Goal: Information Seeking & Learning: Learn about a topic

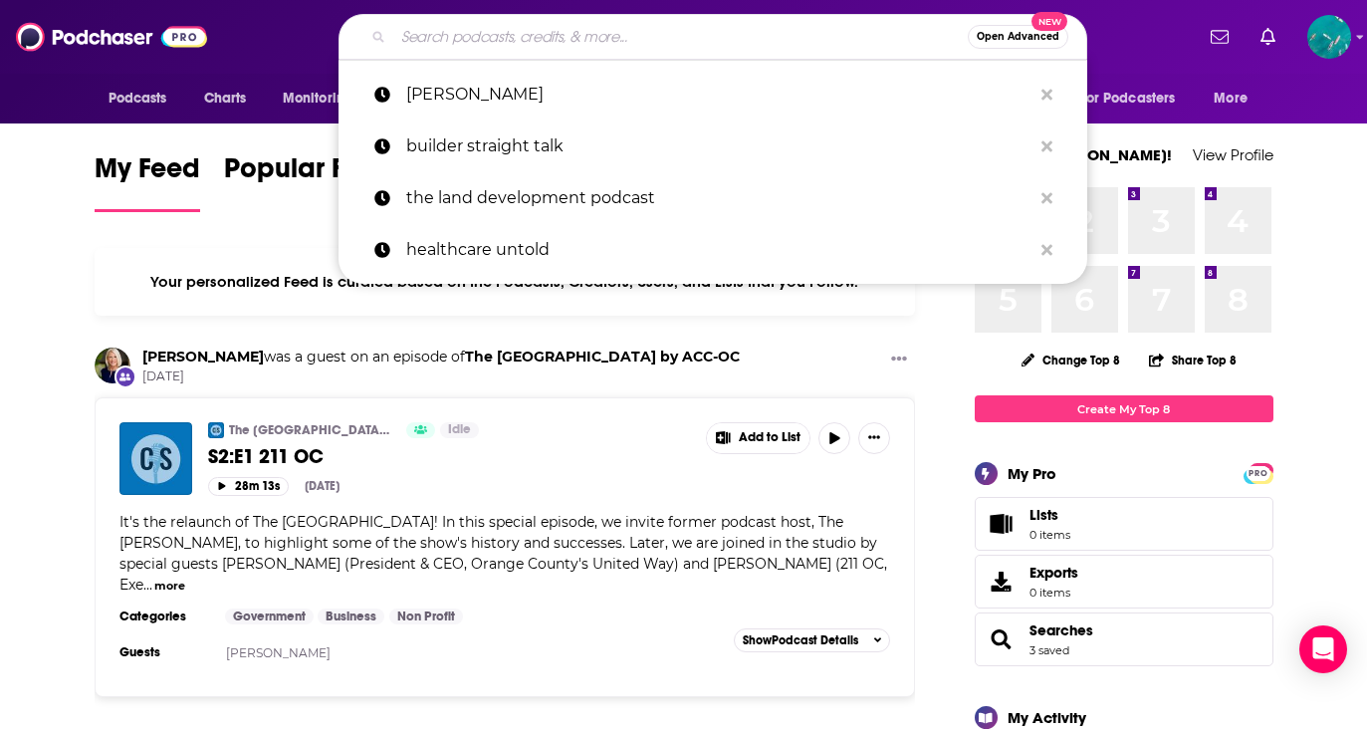
click at [550, 31] on input "Search podcasts, credits, & more..." at bounding box center [680, 37] width 574 height 32
click at [231, 105] on span "Charts" at bounding box center [225, 99] width 43 height 28
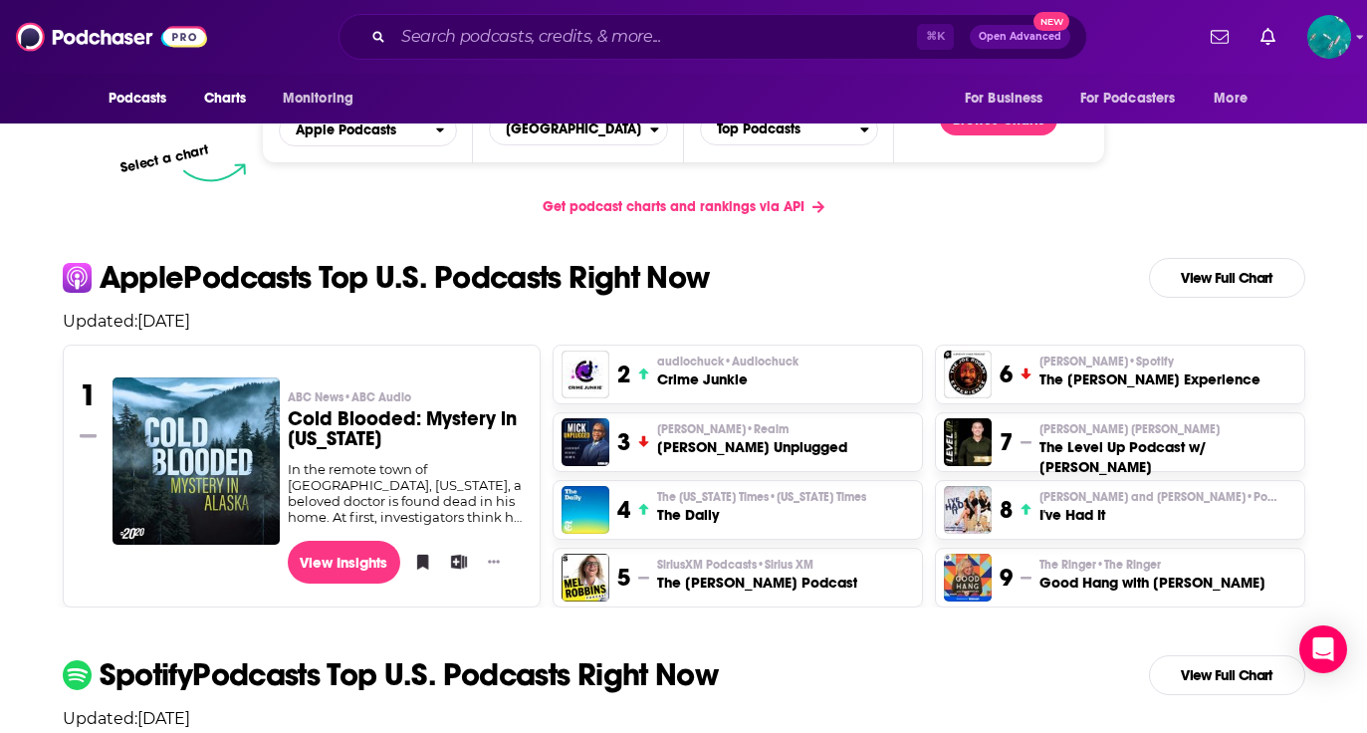
scroll to position [347, 0]
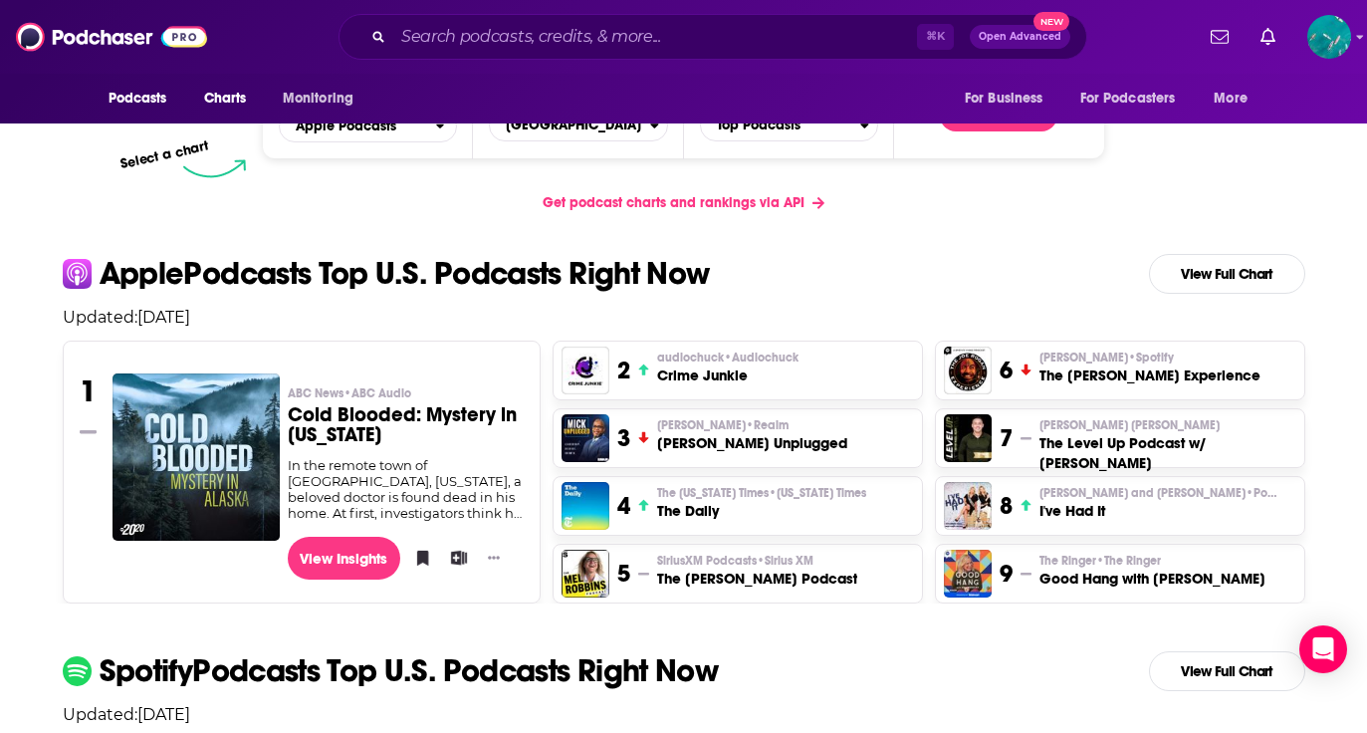
click at [421, 405] on h3 "Cold Blooded: Mystery in [US_STATE]" at bounding box center [406, 425] width 236 height 40
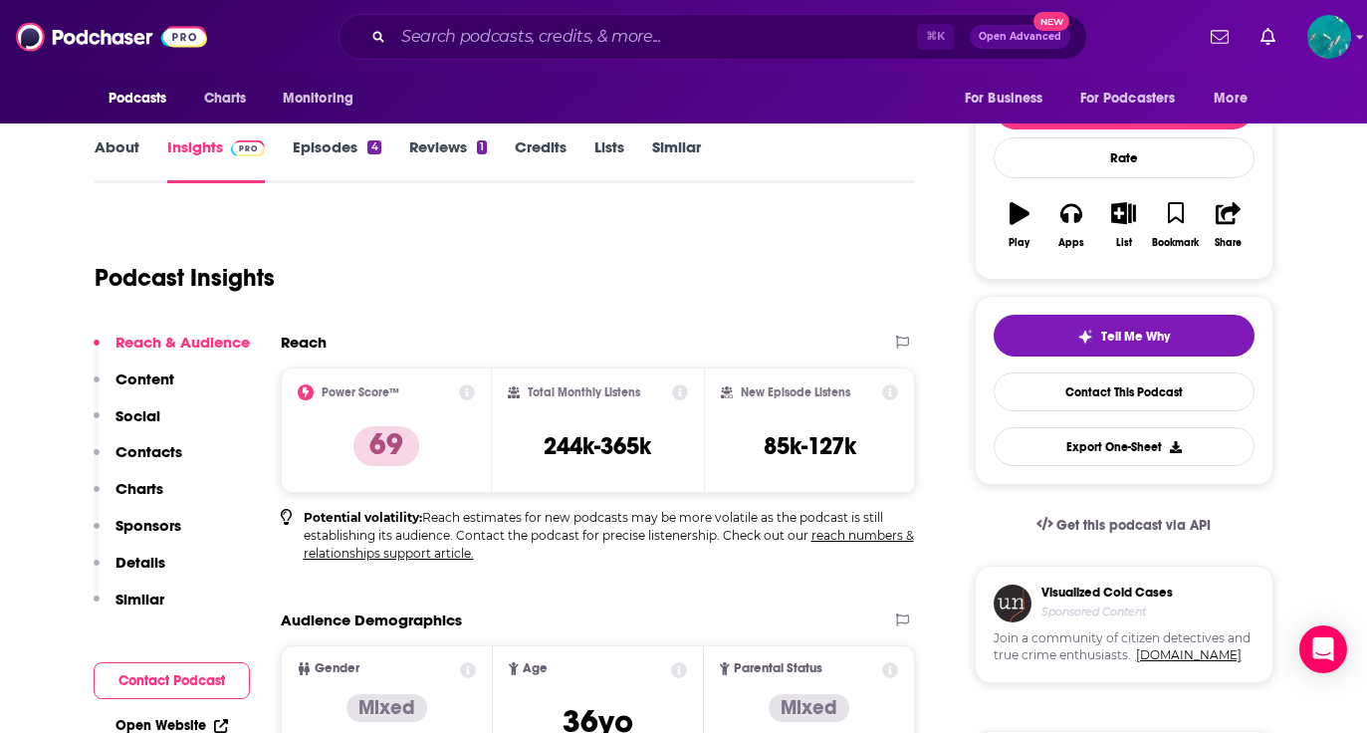
scroll to position [228, 0]
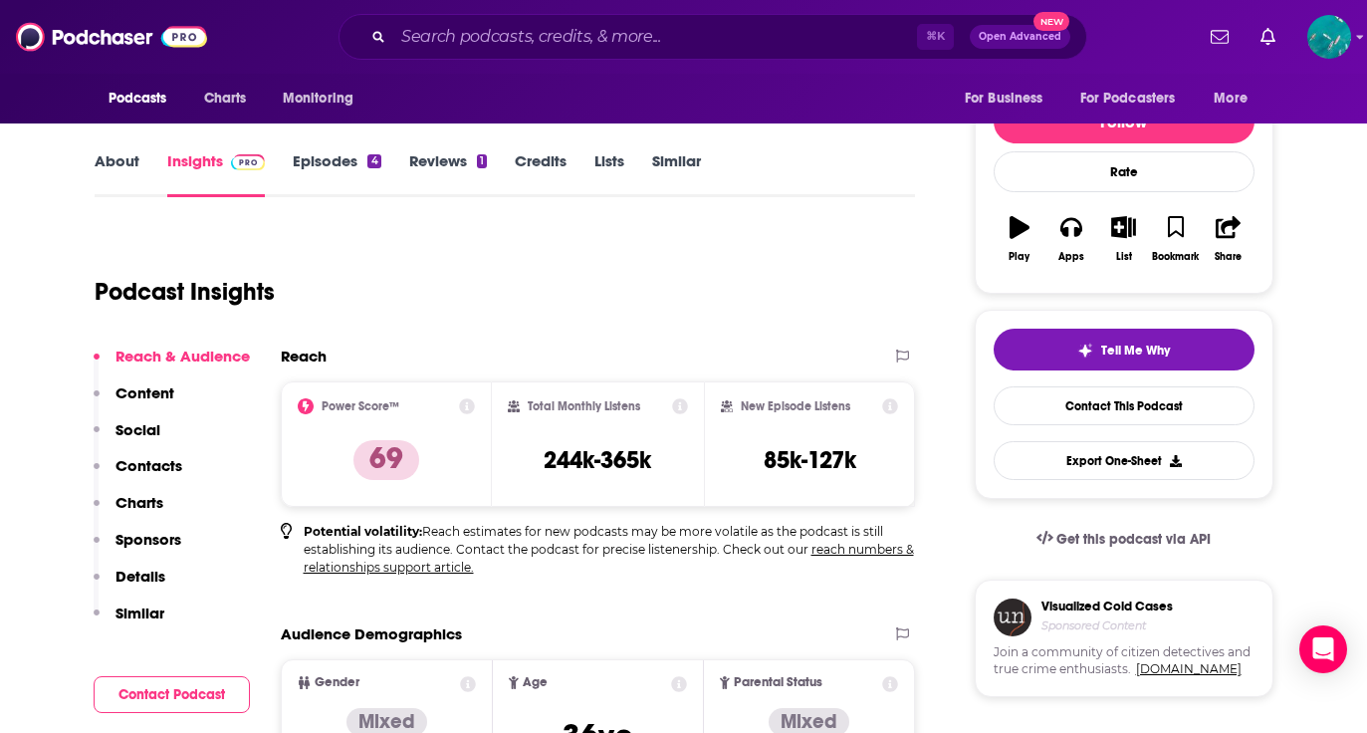
click at [110, 163] on link "About" at bounding box center [117, 174] width 45 height 46
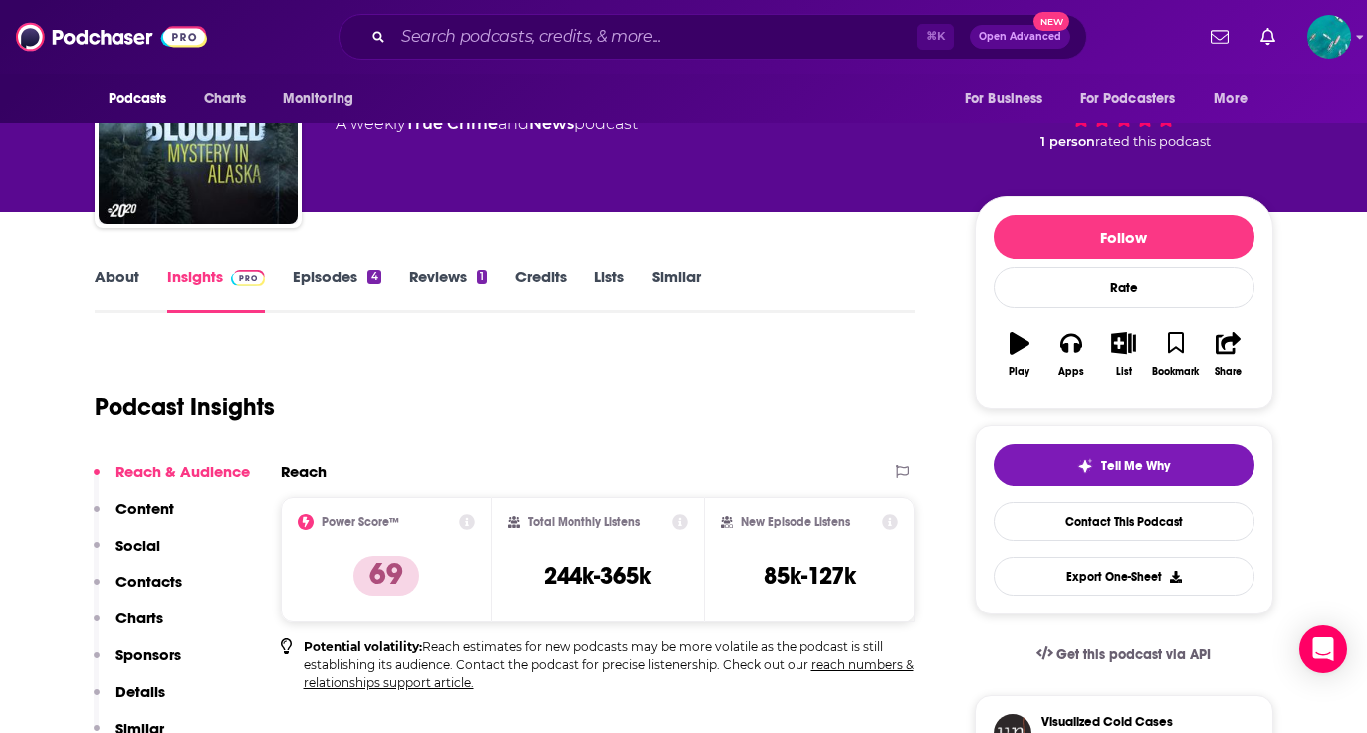
scroll to position [112, 0]
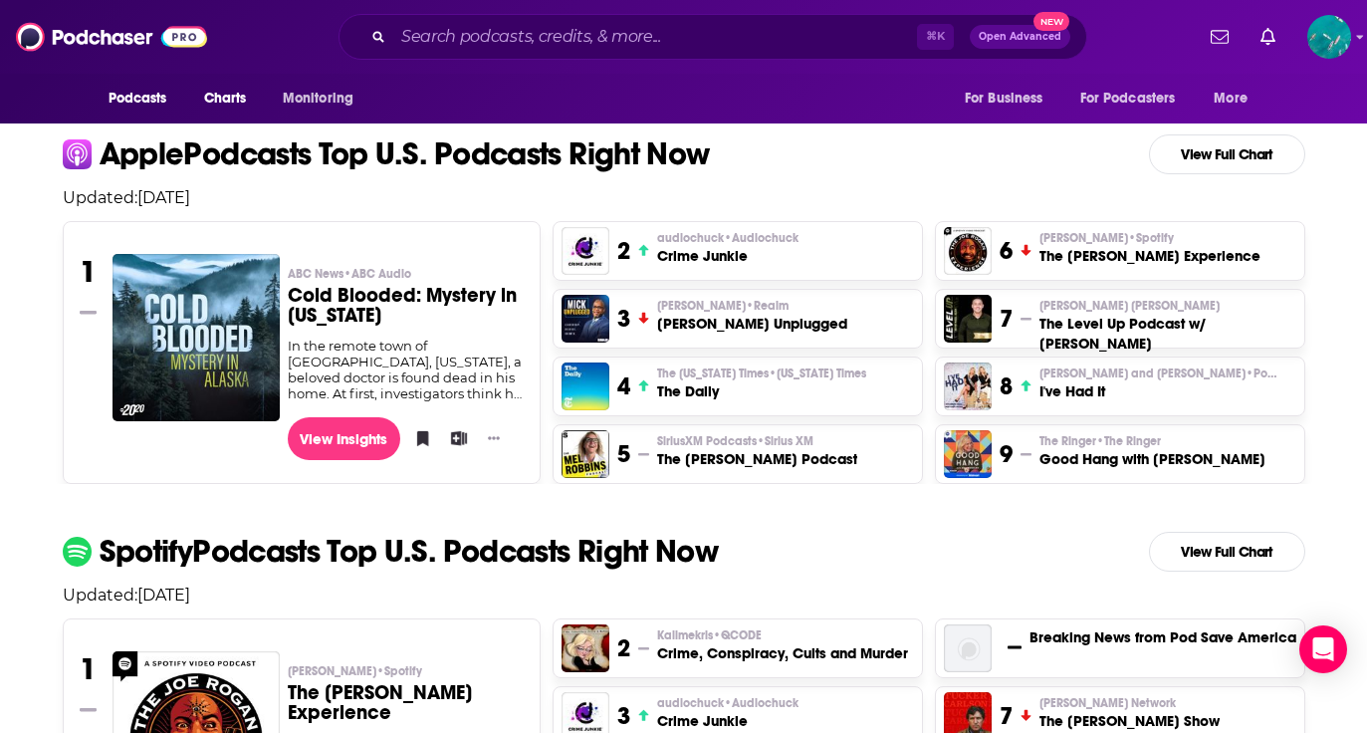
scroll to position [468, 0]
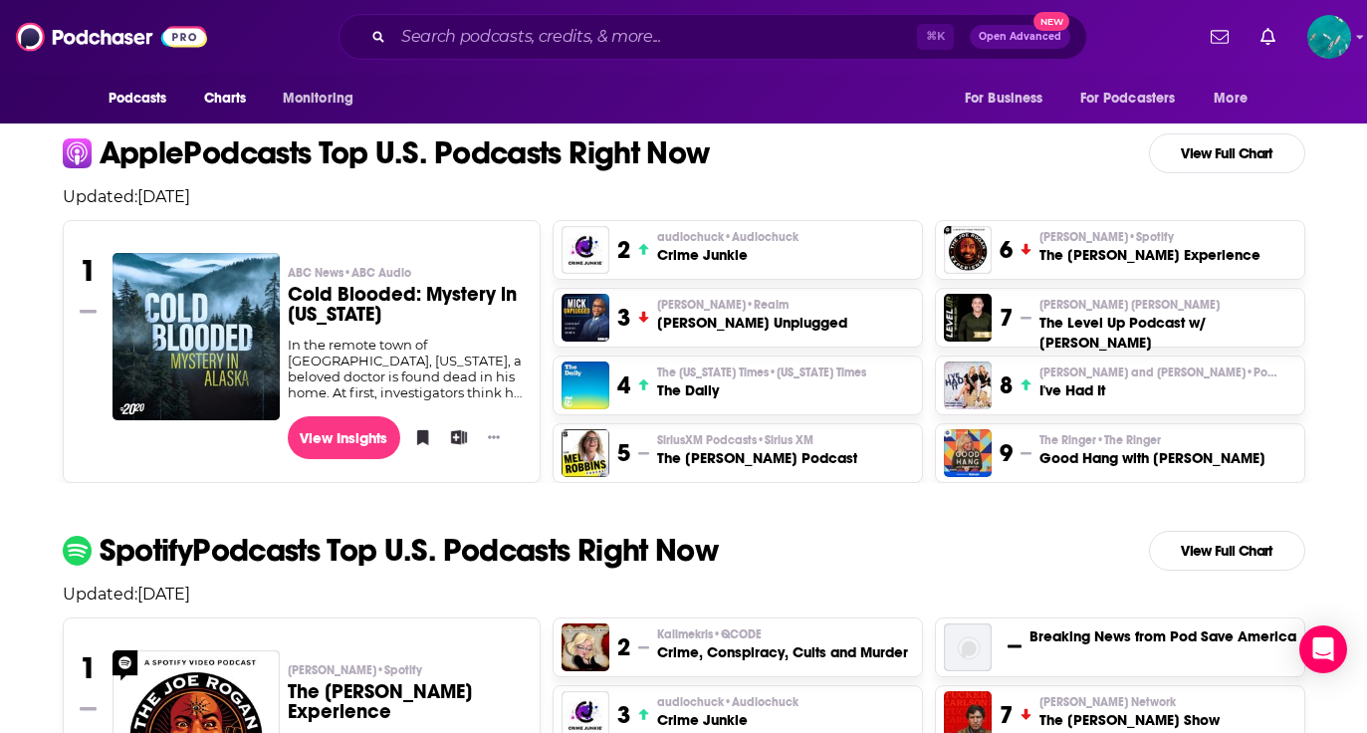
click at [680, 452] on h3 "The [PERSON_NAME] Podcast" at bounding box center [757, 458] width 200 height 20
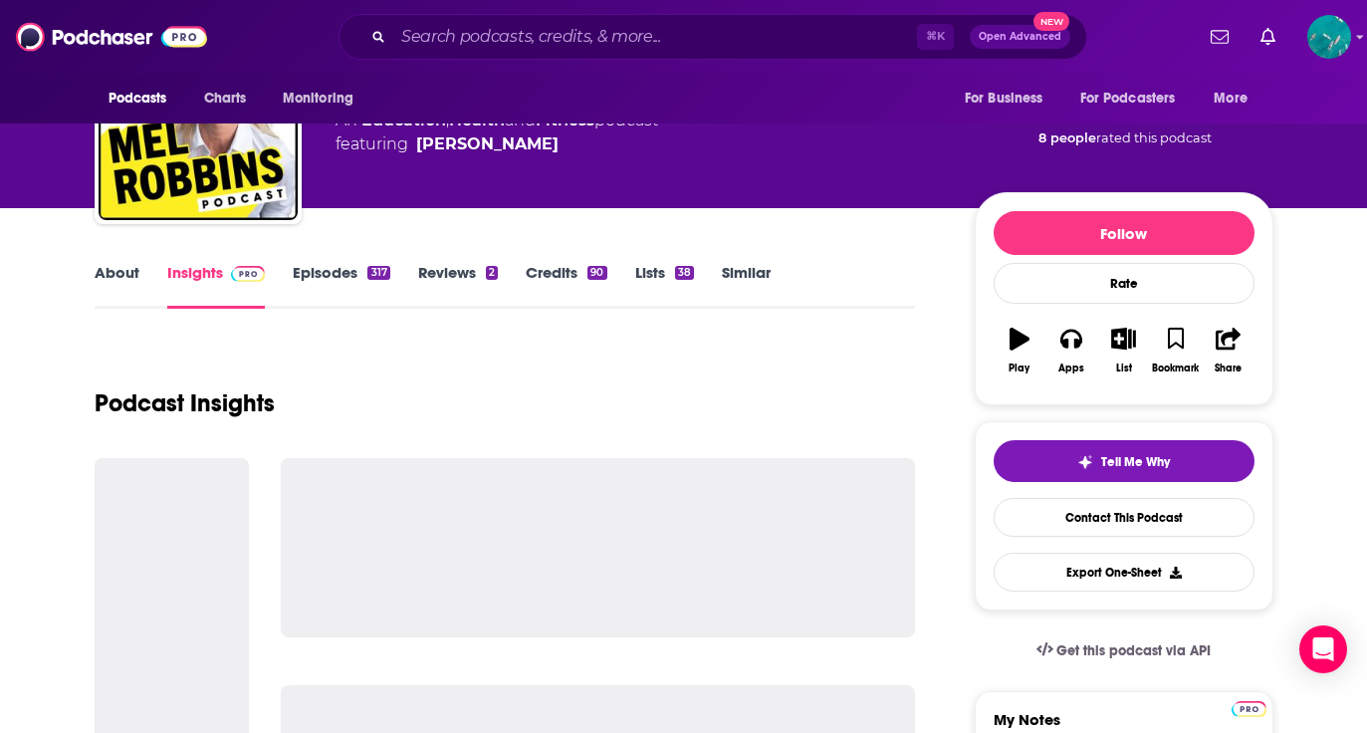
scroll to position [247, 0]
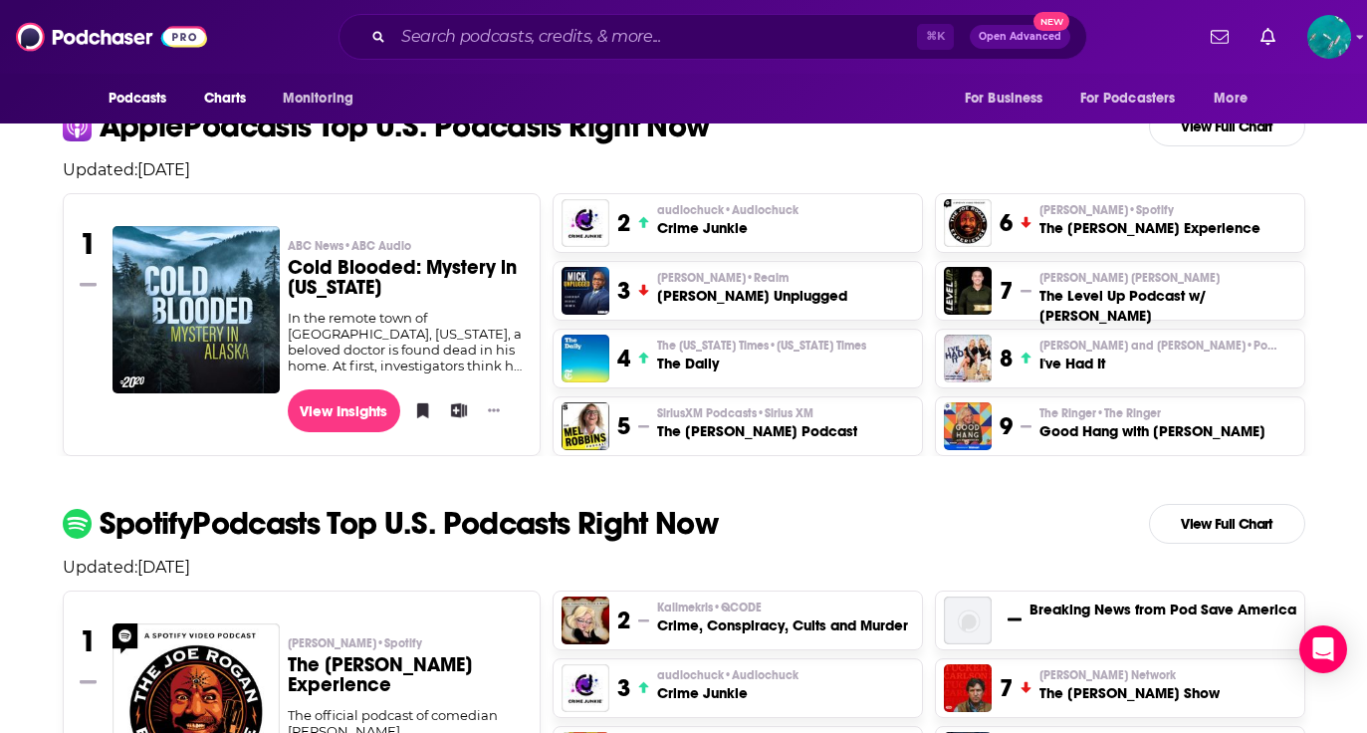
scroll to position [497, 0]
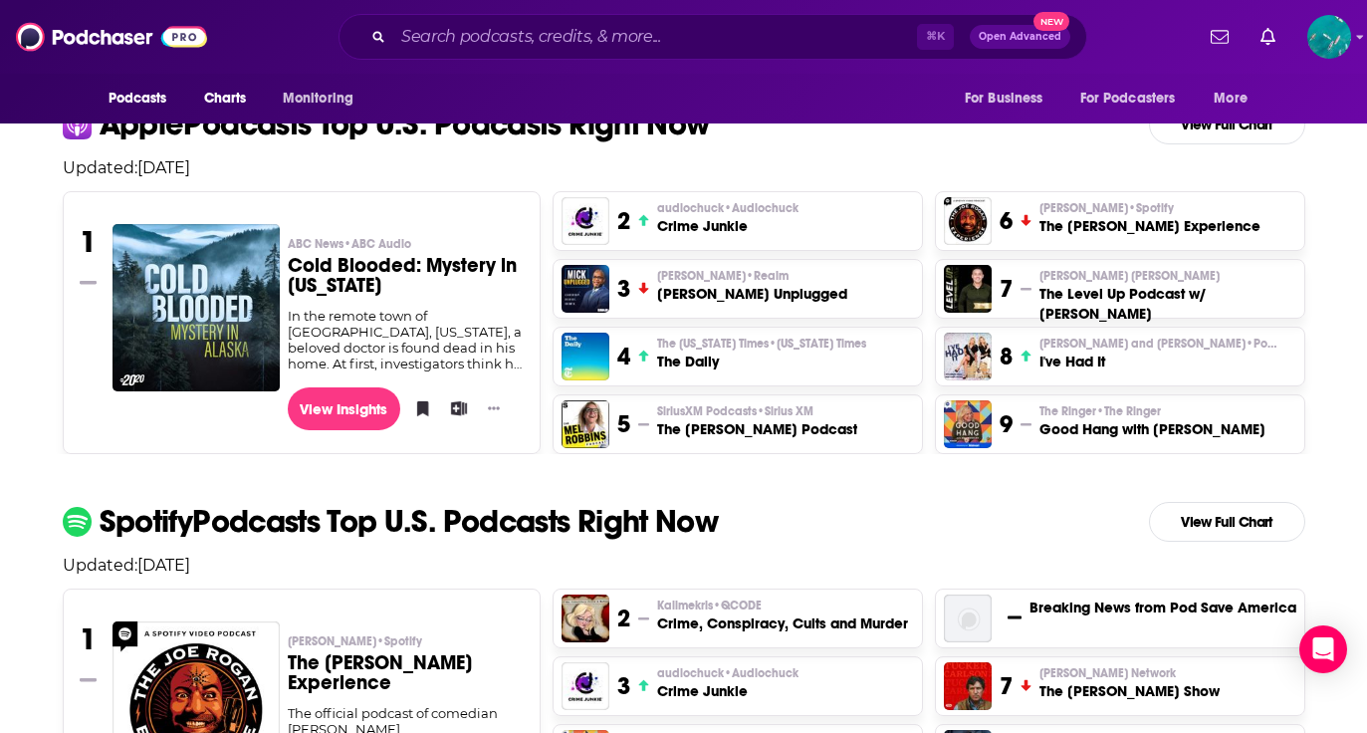
click at [1054, 216] on h3 "The [PERSON_NAME] Experience" at bounding box center [1149, 226] width 221 height 20
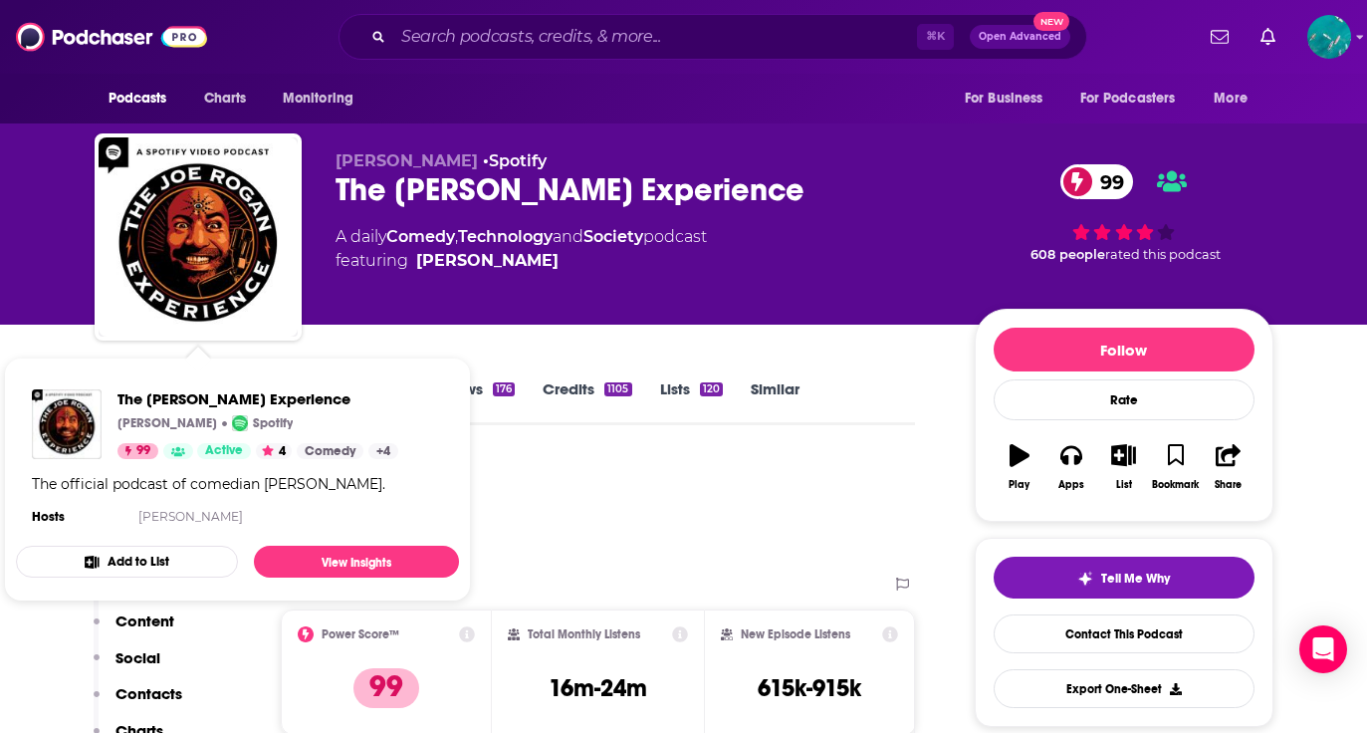
click at [572, 488] on div "Podcast Insights" at bounding box center [497, 508] width 805 height 102
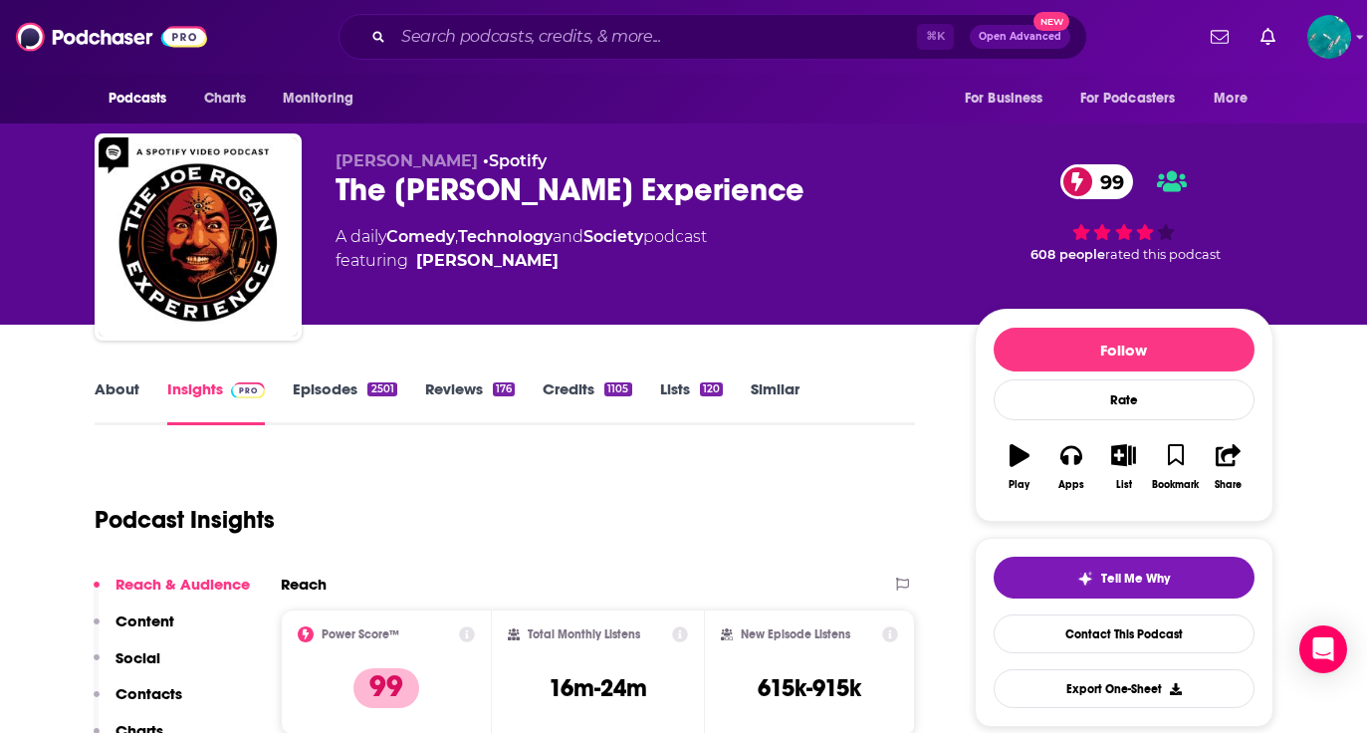
click at [324, 389] on link "Episodes 2501" at bounding box center [345, 402] width 104 height 46
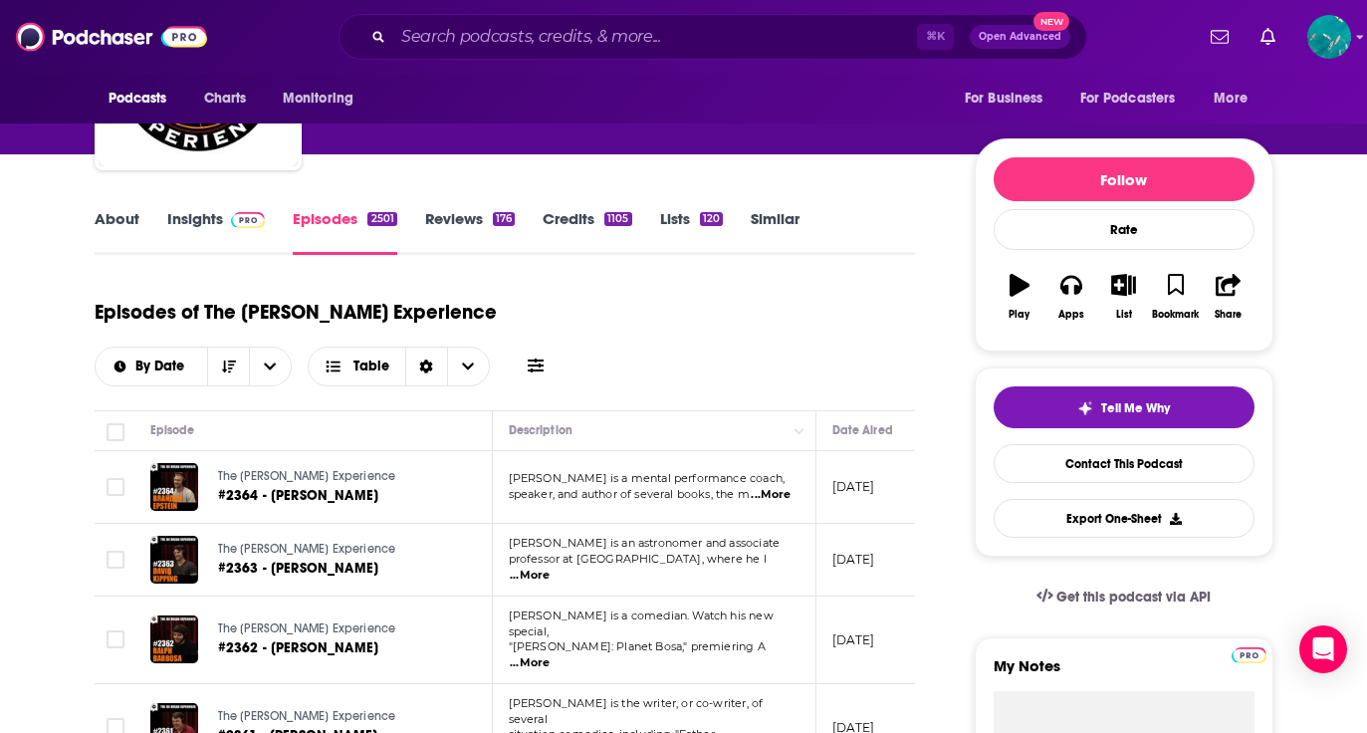
scroll to position [172, 0]
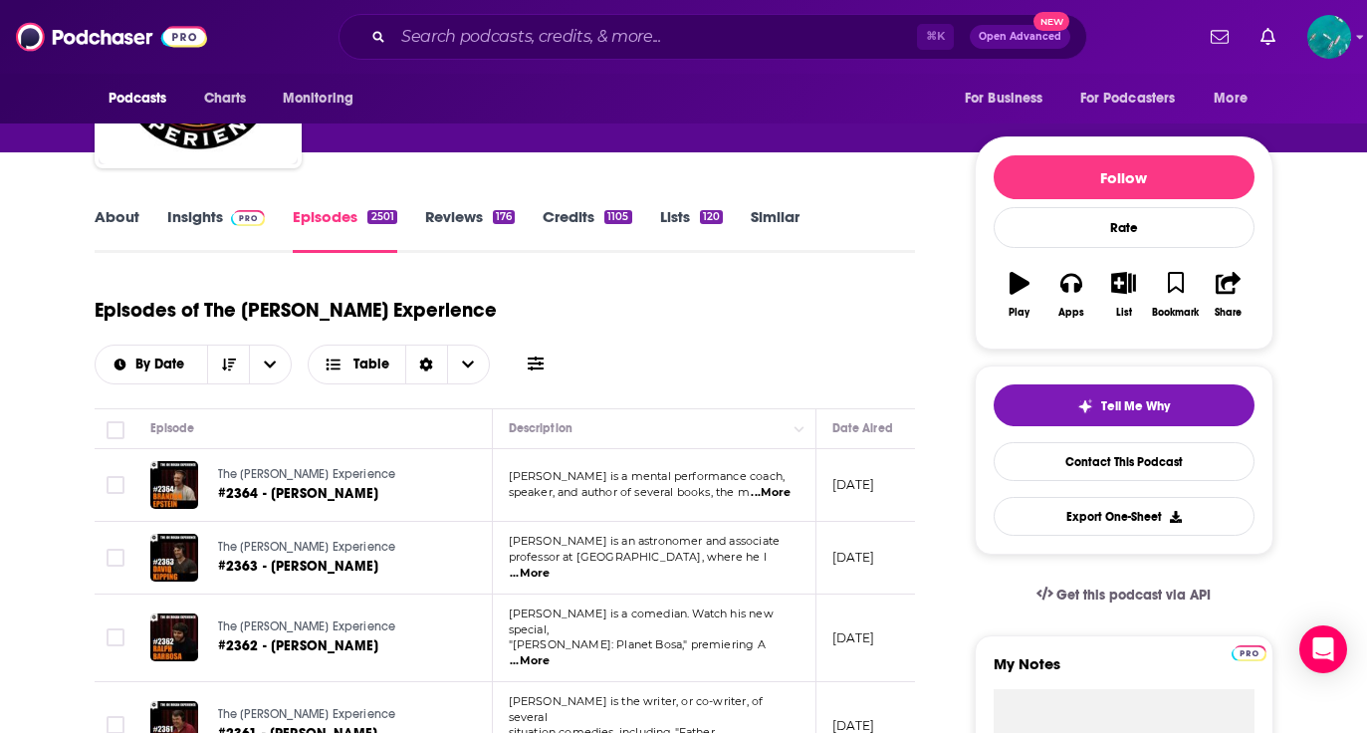
click at [764, 485] on span "...More" at bounding box center [771, 493] width 40 height 16
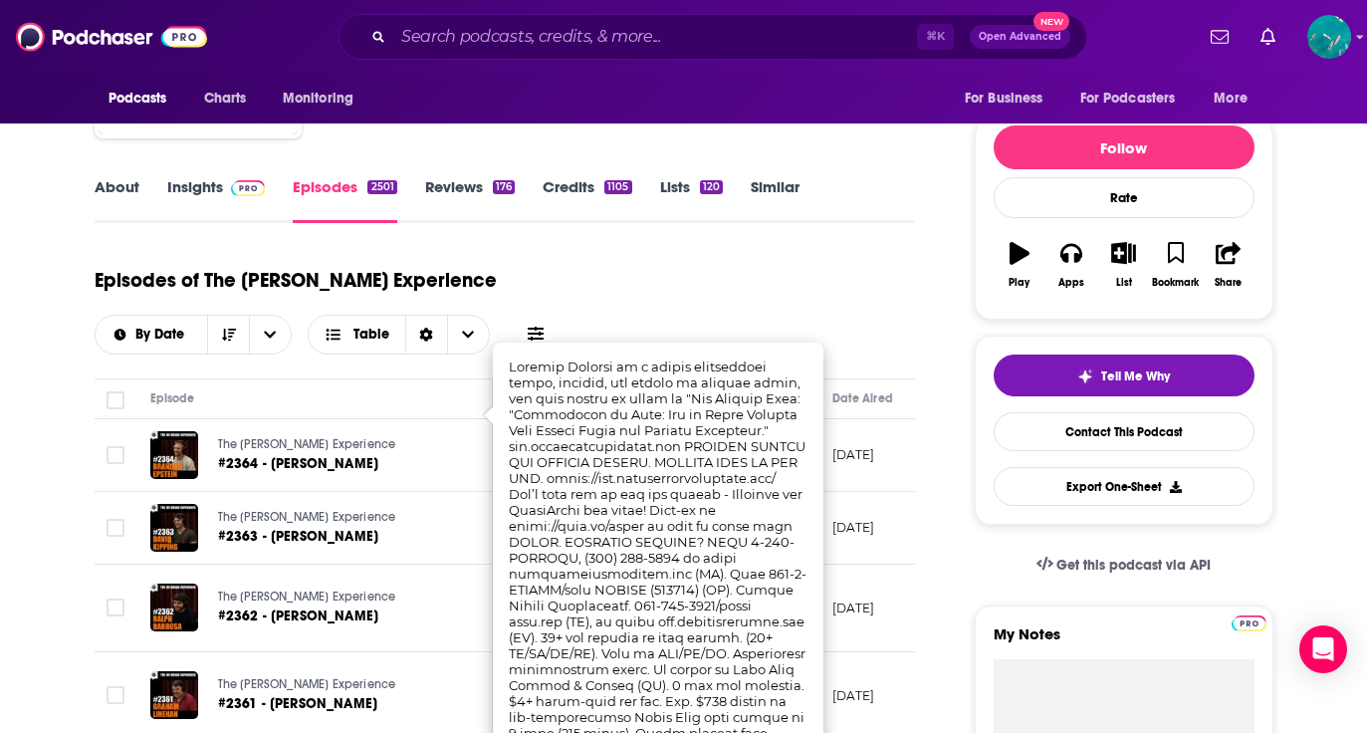
scroll to position [205, 0]
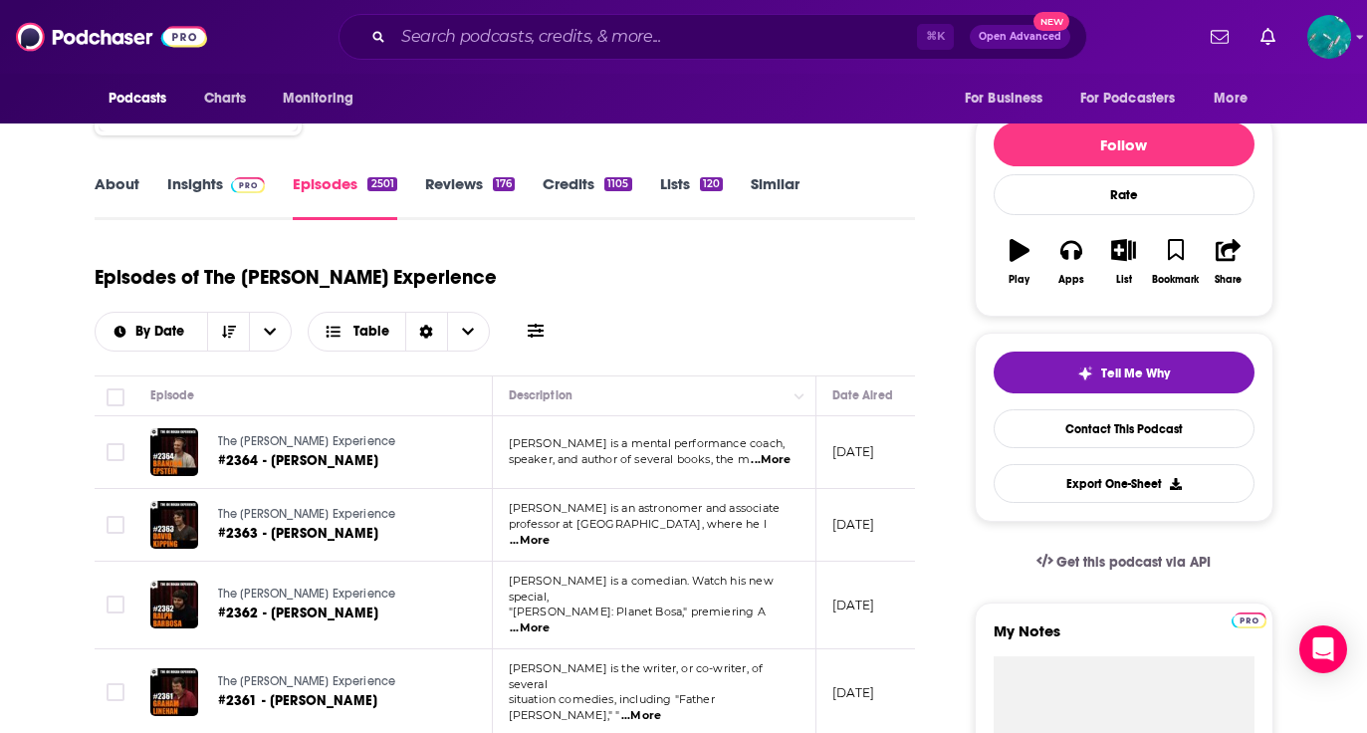
click at [193, 210] on link "Insights" at bounding box center [216, 197] width 99 height 46
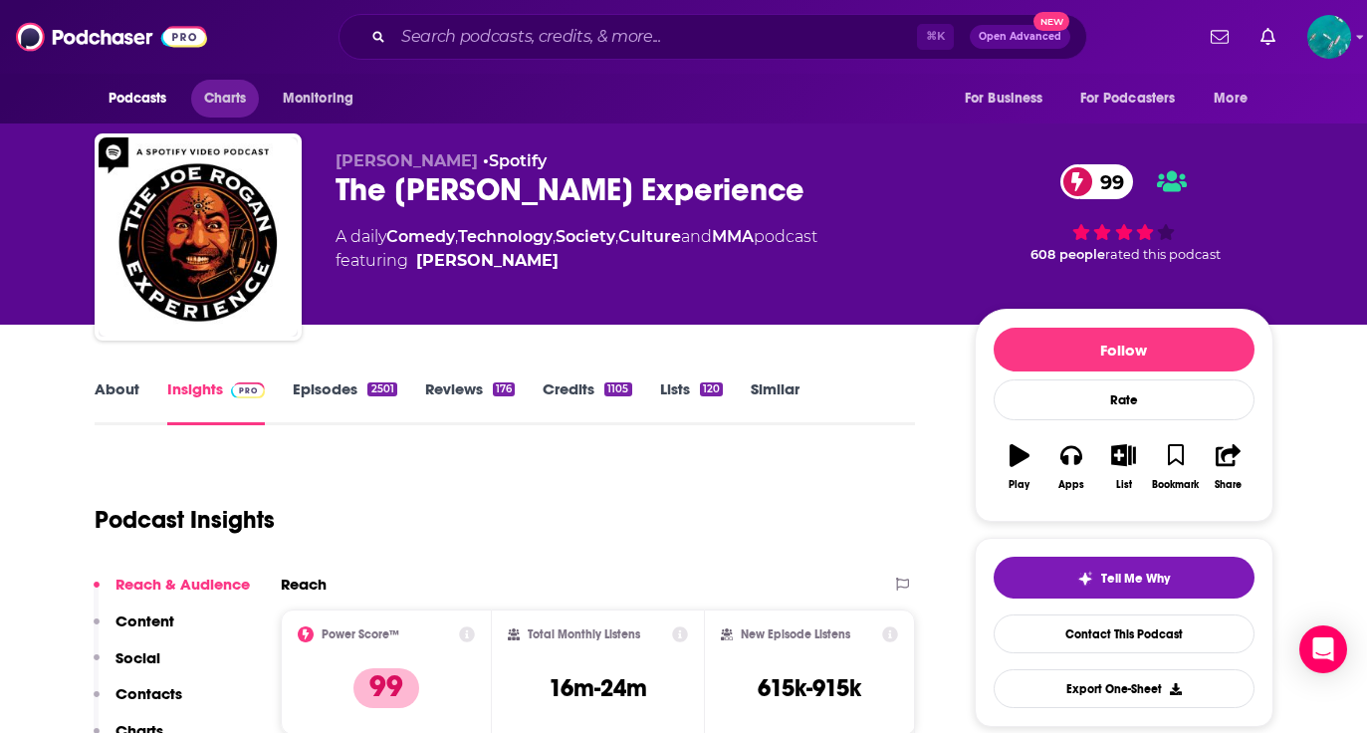
click at [225, 100] on span "Charts" at bounding box center [225, 99] width 43 height 28
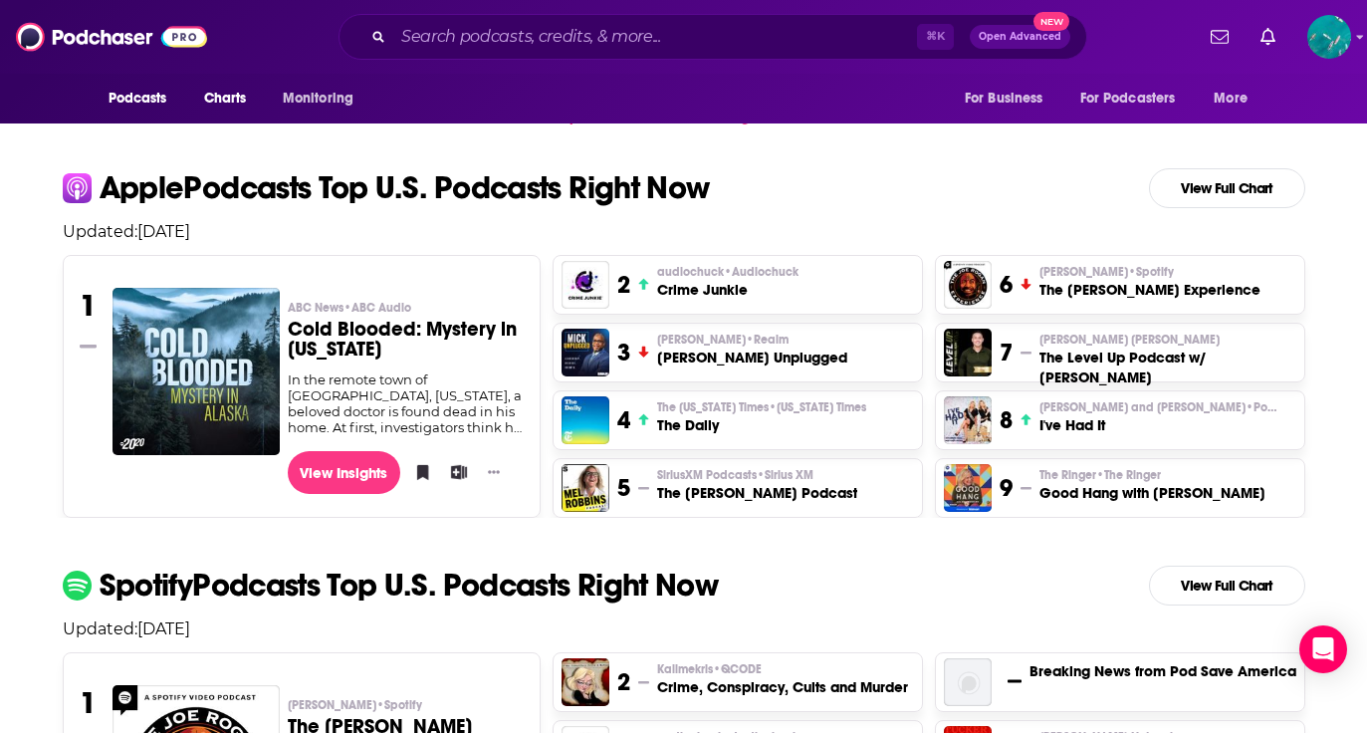
scroll to position [434, 0]
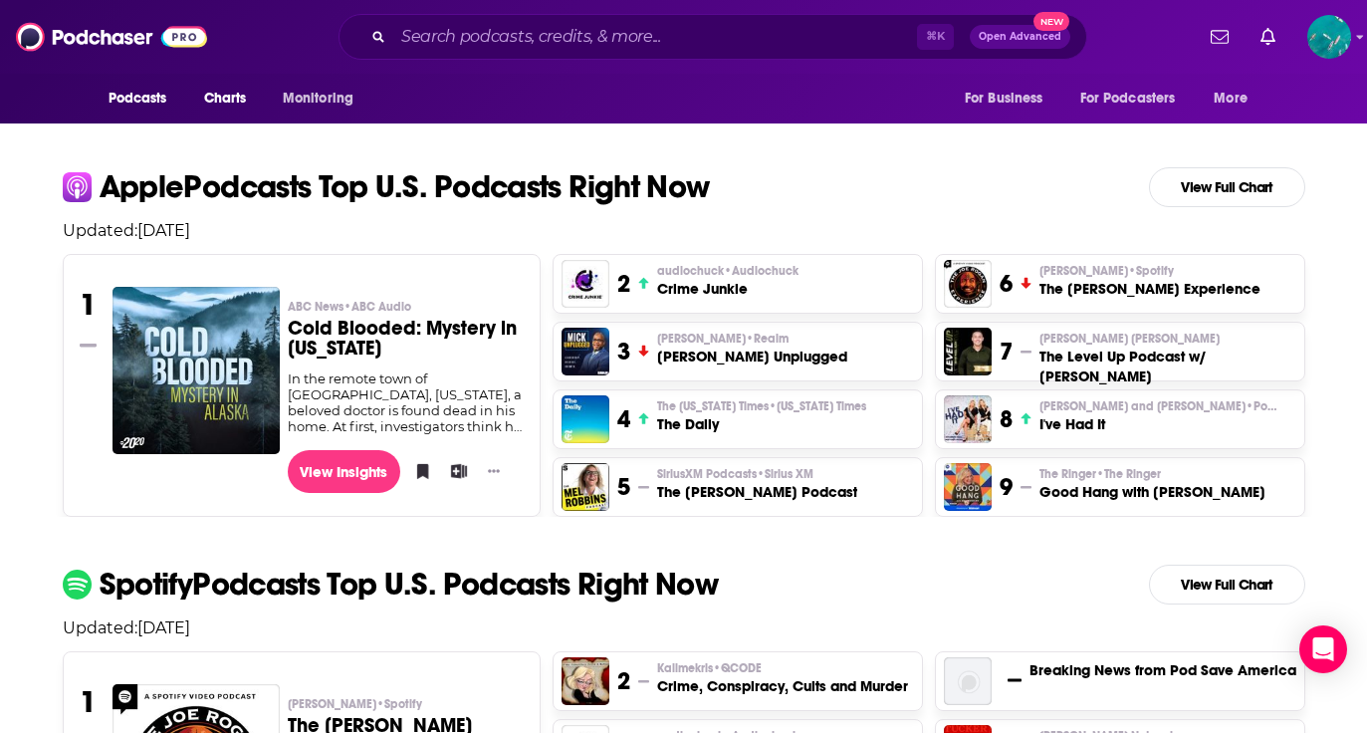
click at [1060, 399] on span "[PERSON_NAME] and [PERSON_NAME] • [GEOGRAPHIC_DATA]" at bounding box center [1158, 406] width 239 height 16
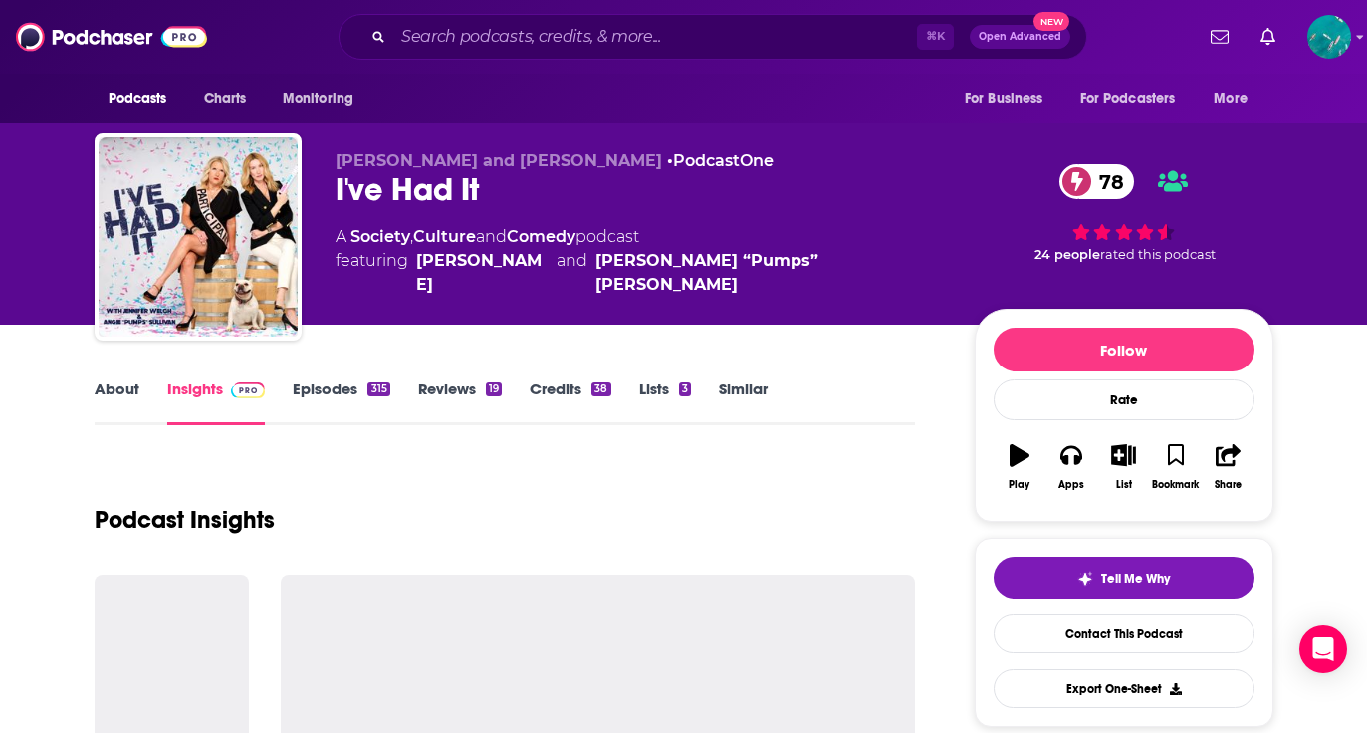
click at [119, 382] on link "About" at bounding box center [117, 402] width 45 height 46
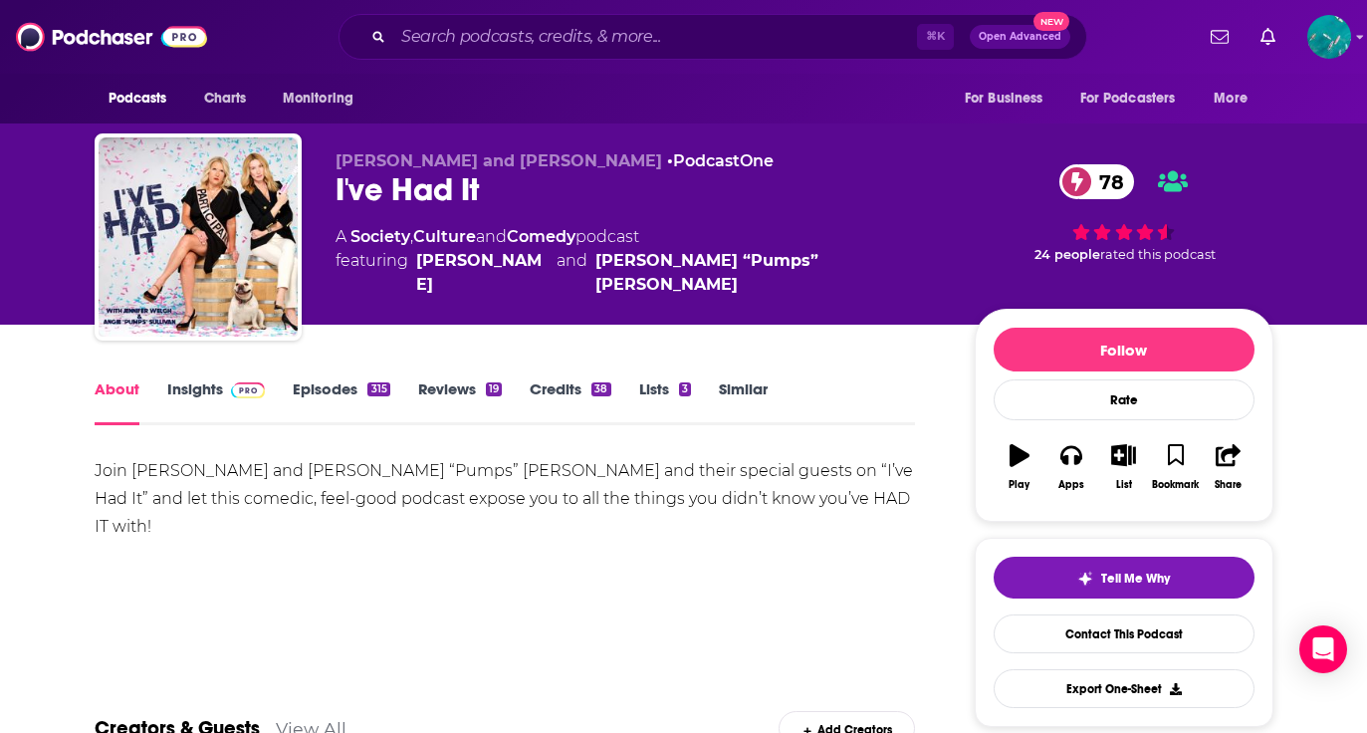
click at [327, 380] on link "Episodes 315" at bounding box center [341, 402] width 97 height 46
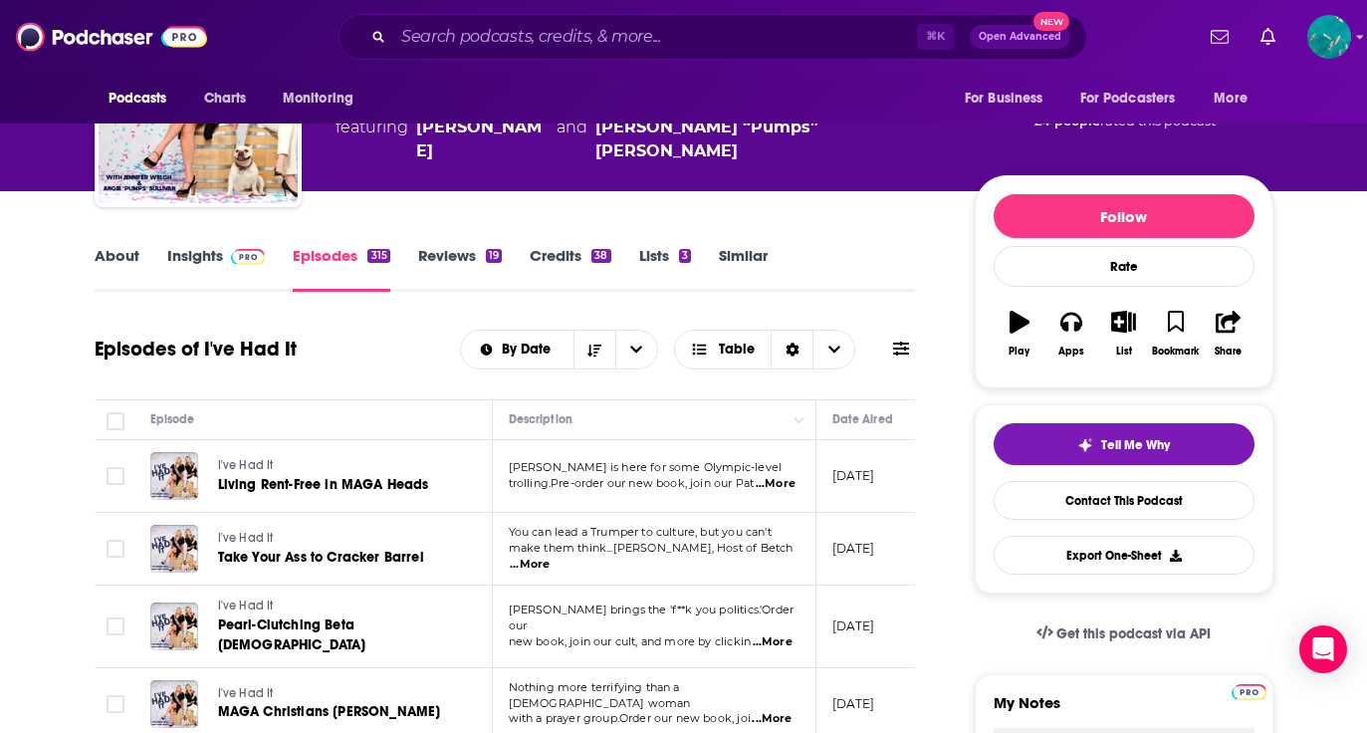
scroll to position [136, 0]
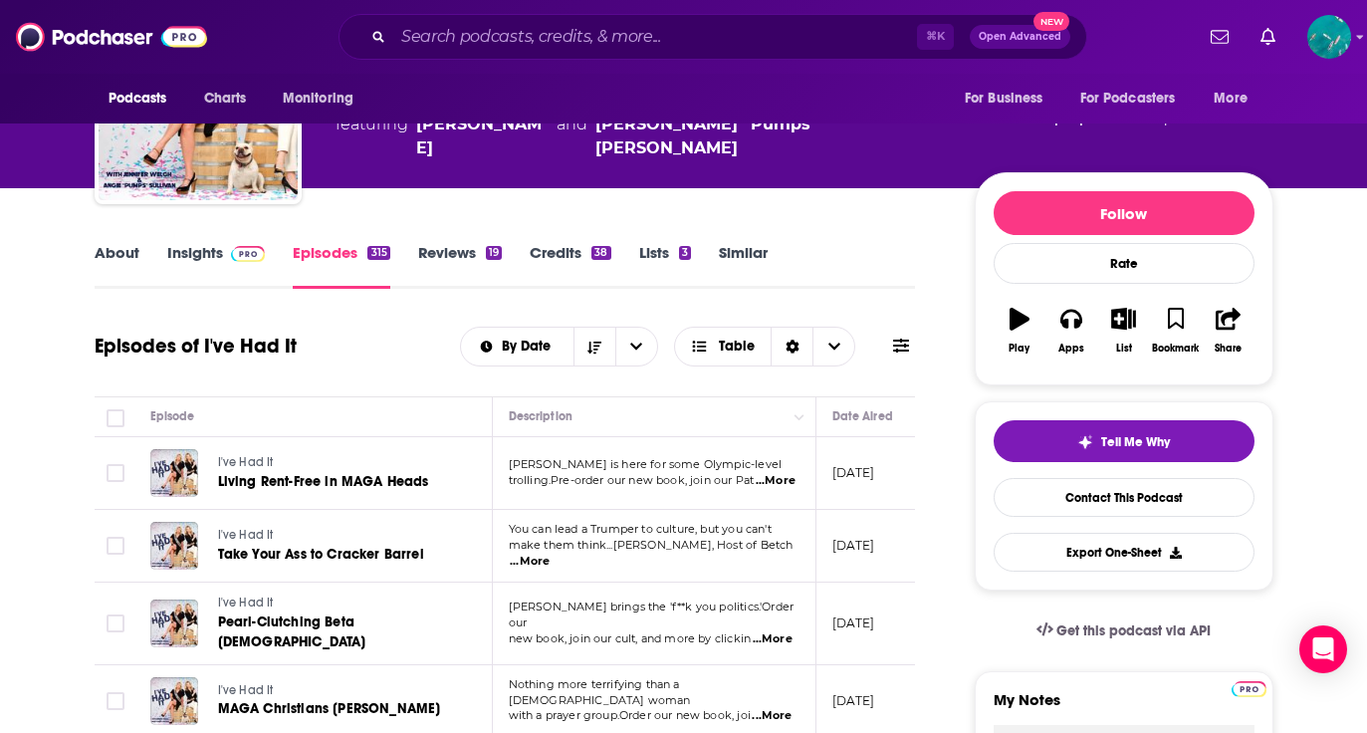
click at [777, 478] on span "...More" at bounding box center [776, 481] width 40 height 16
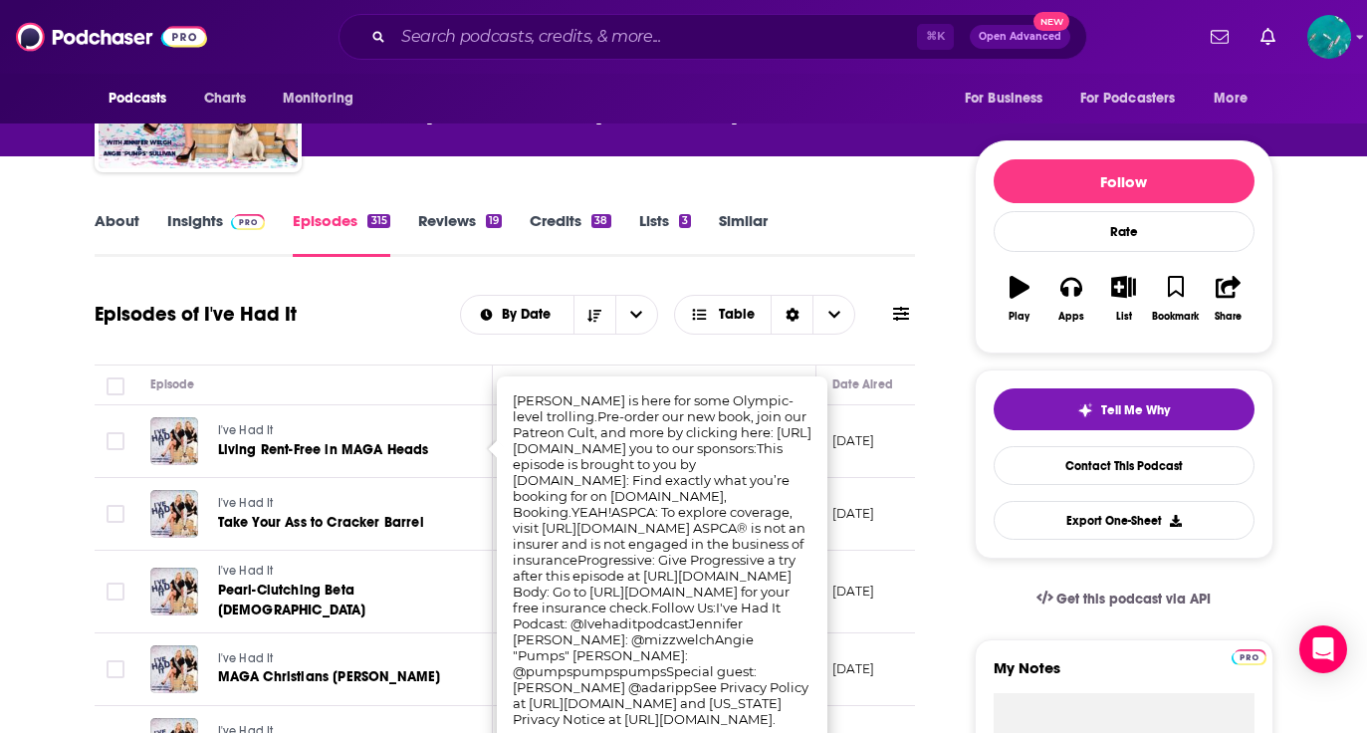
scroll to position [169, 0]
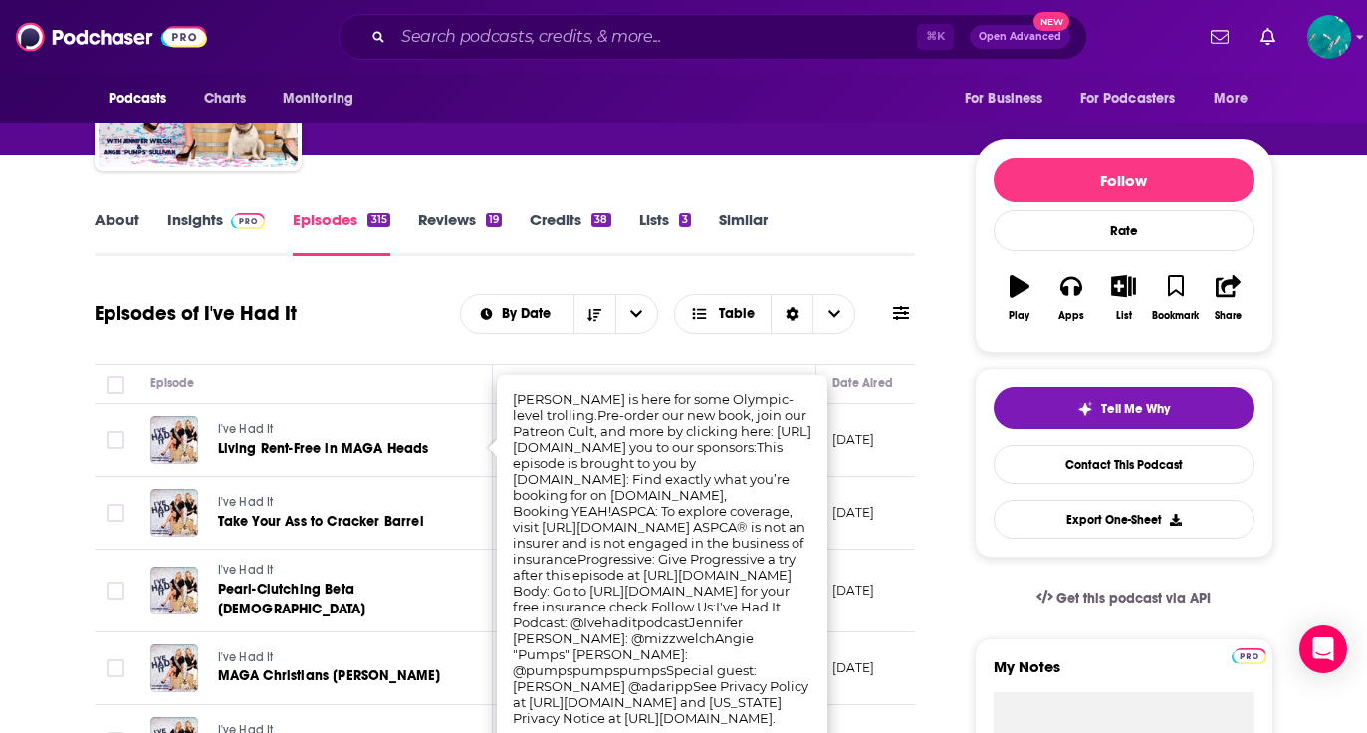
click at [396, 315] on div "Episodes of I've Had It By Date Table" at bounding box center [505, 314] width 821 height 52
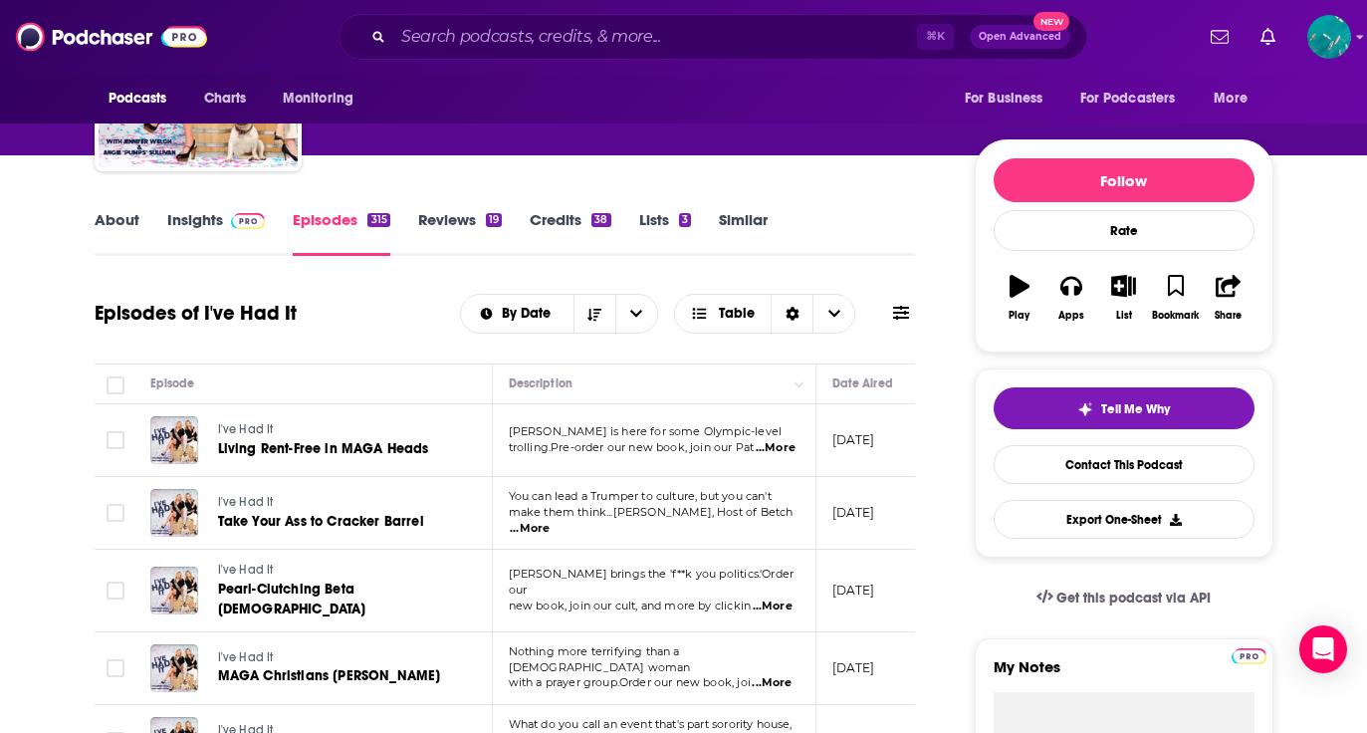
scroll to position [302, 0]
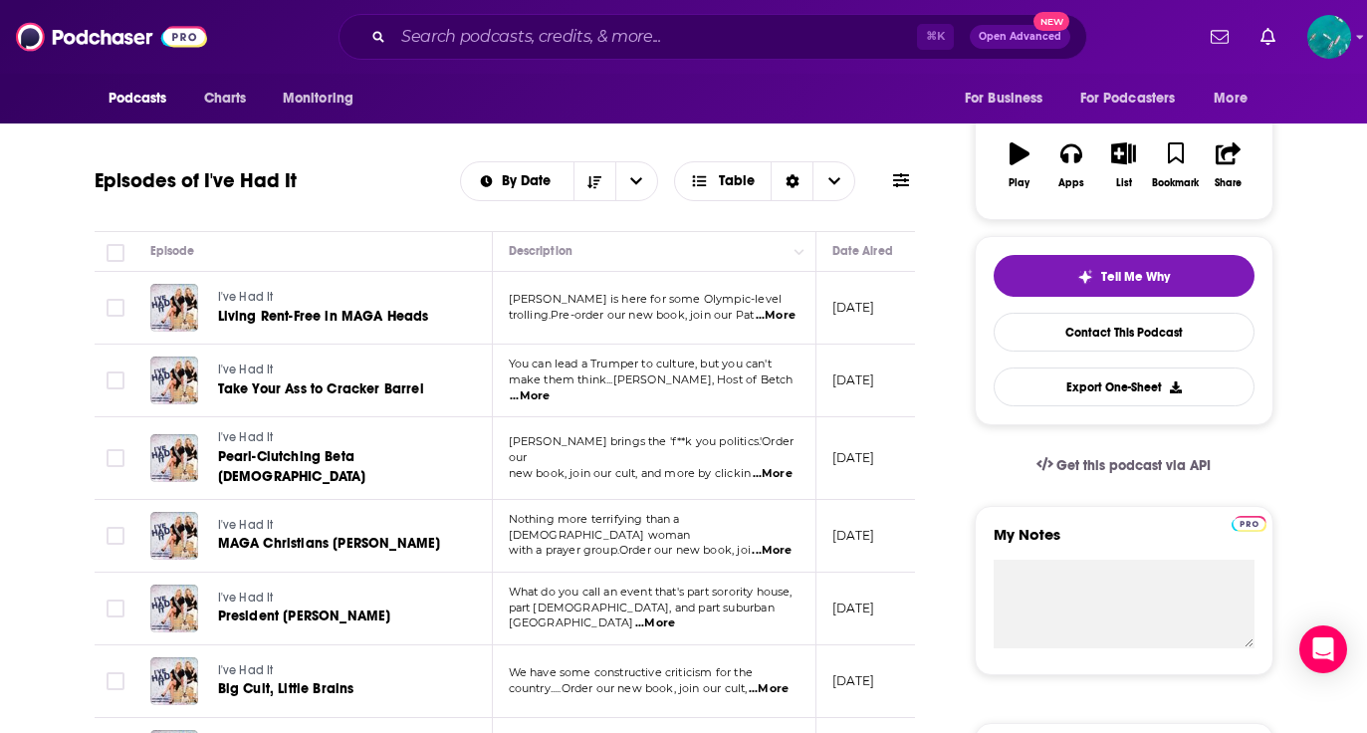
click at [550, 388] on span "...More" at bounding box center [530, 396] width 40 height 16
click at [420, 379] on link "Take Your Ass to Cracker Barrel" at bounding box center [336, 389] width 237 height 20
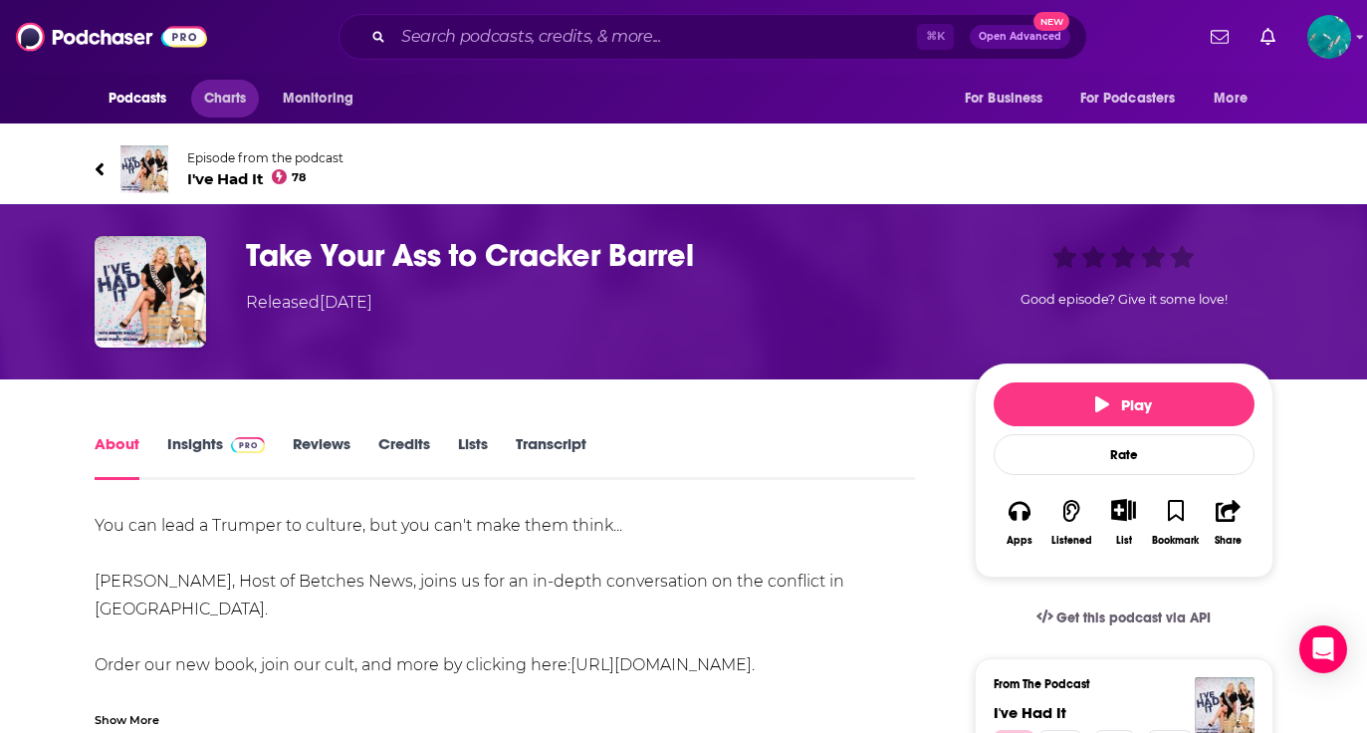
click at [228, 106] on span "Charts" at bounding box center [225, 99] width 43 height 28
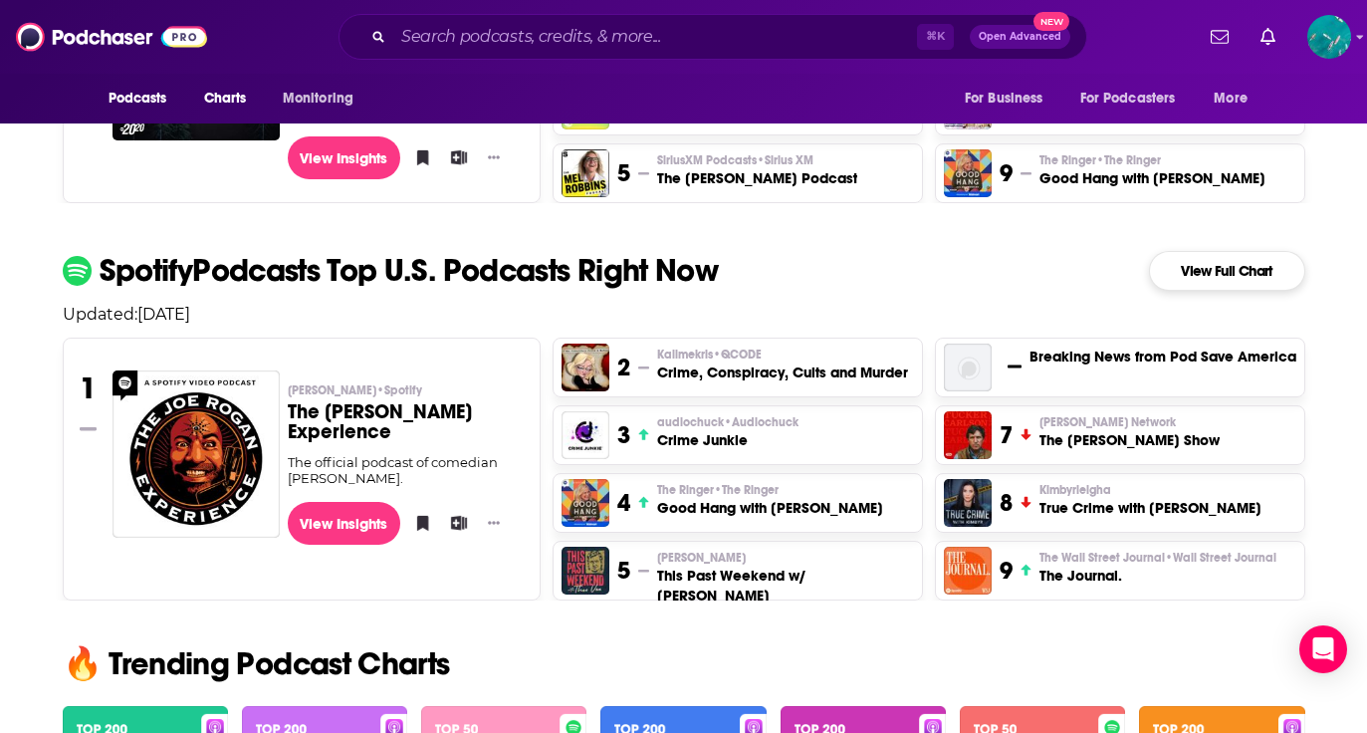
scroll to position [748, 0]
click at [755, 370] on h3 "Crime, Conspiracy, Cults and Murder" at bounding box center [782, 372] width 251 height 20
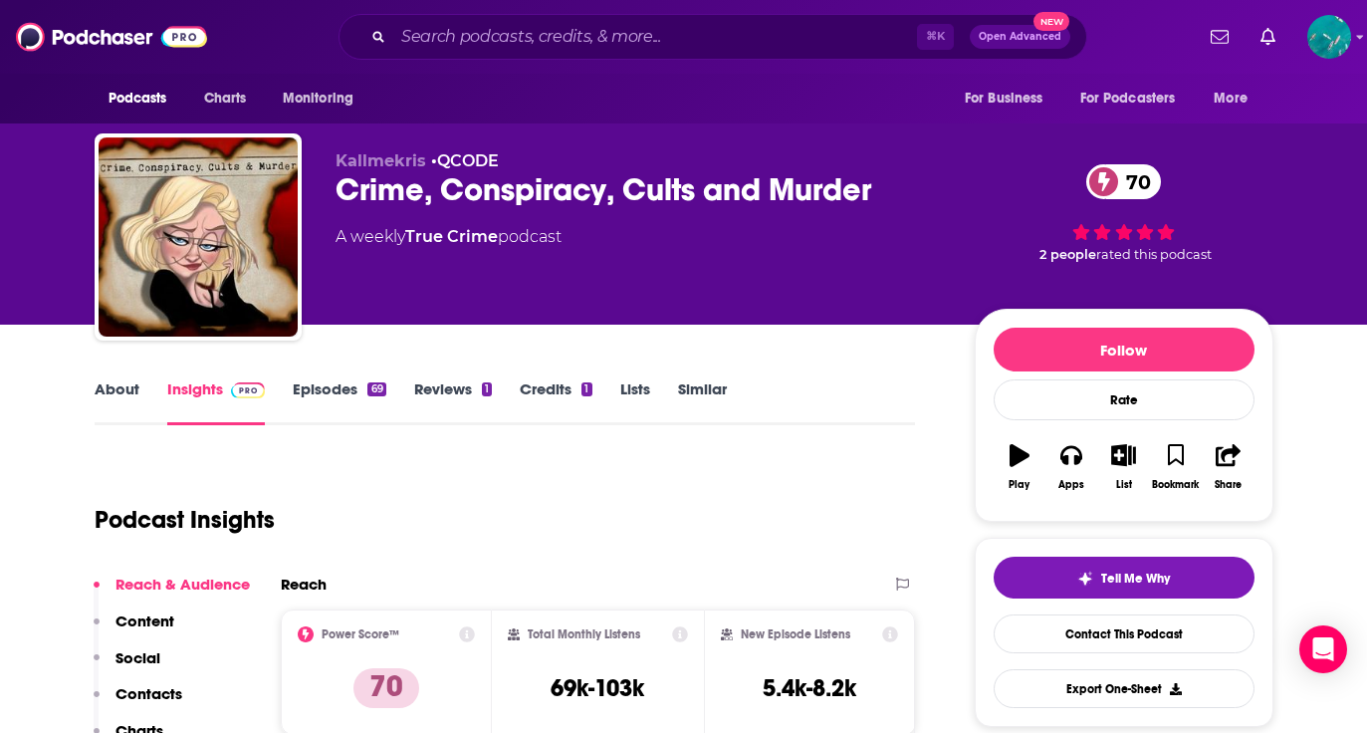
click at [117, 389] on link "About" at bounding box center [117, 402] width 45 height 46
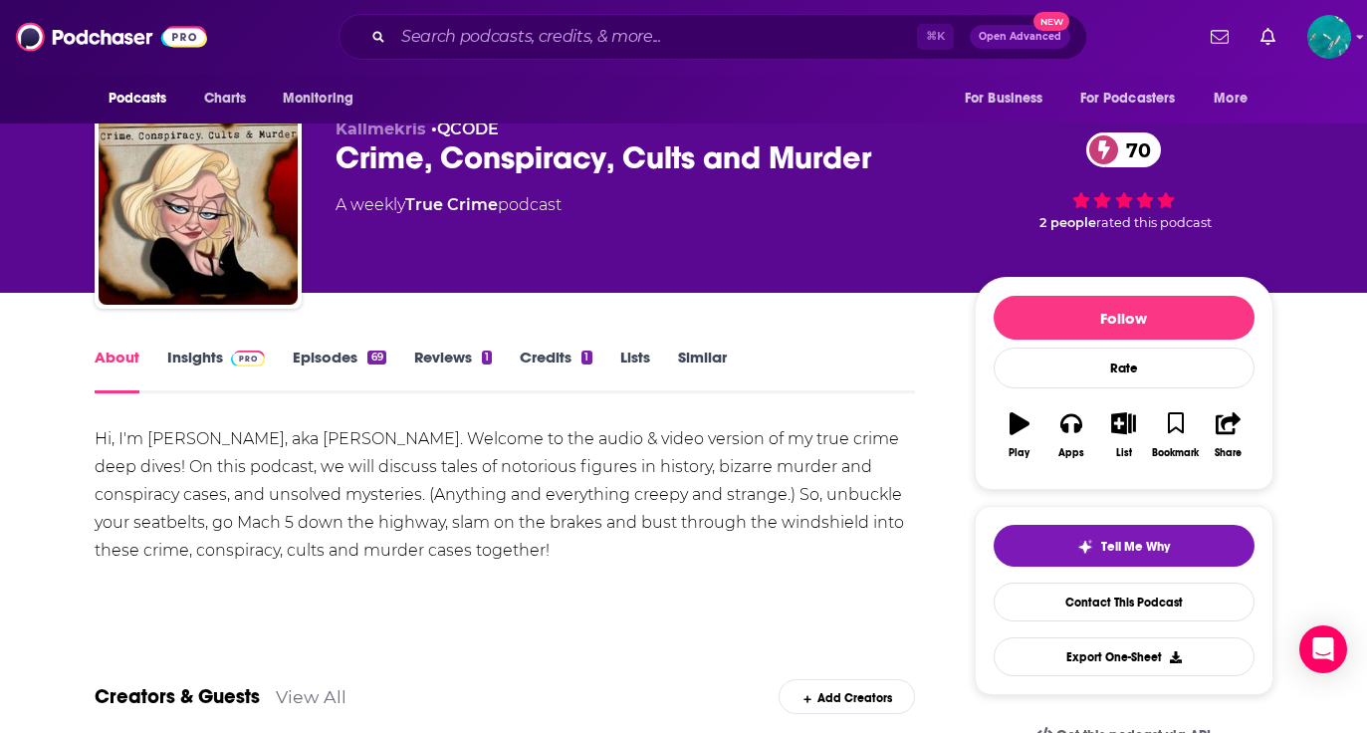
scroll to position [31, 0]
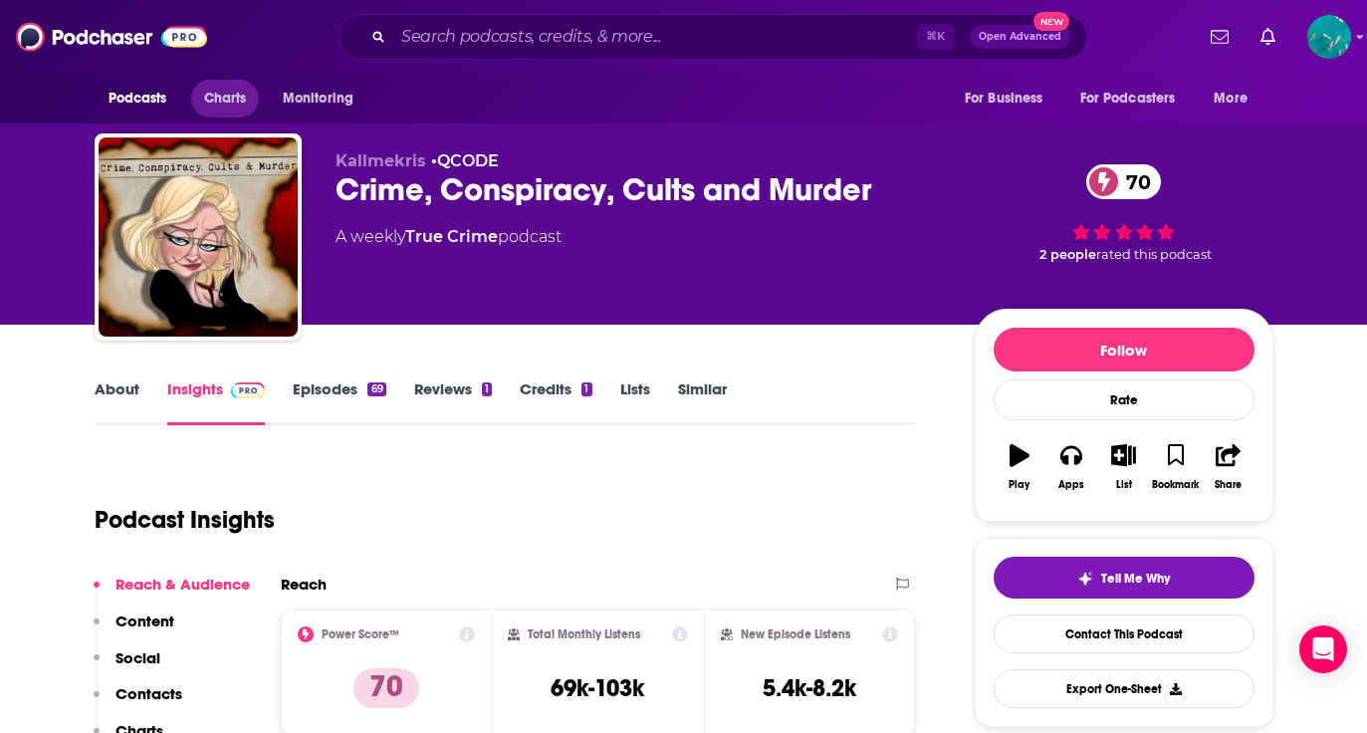
click at [241, 107] on span "Charts" at bounding box center [225, 99] width 43 height 28
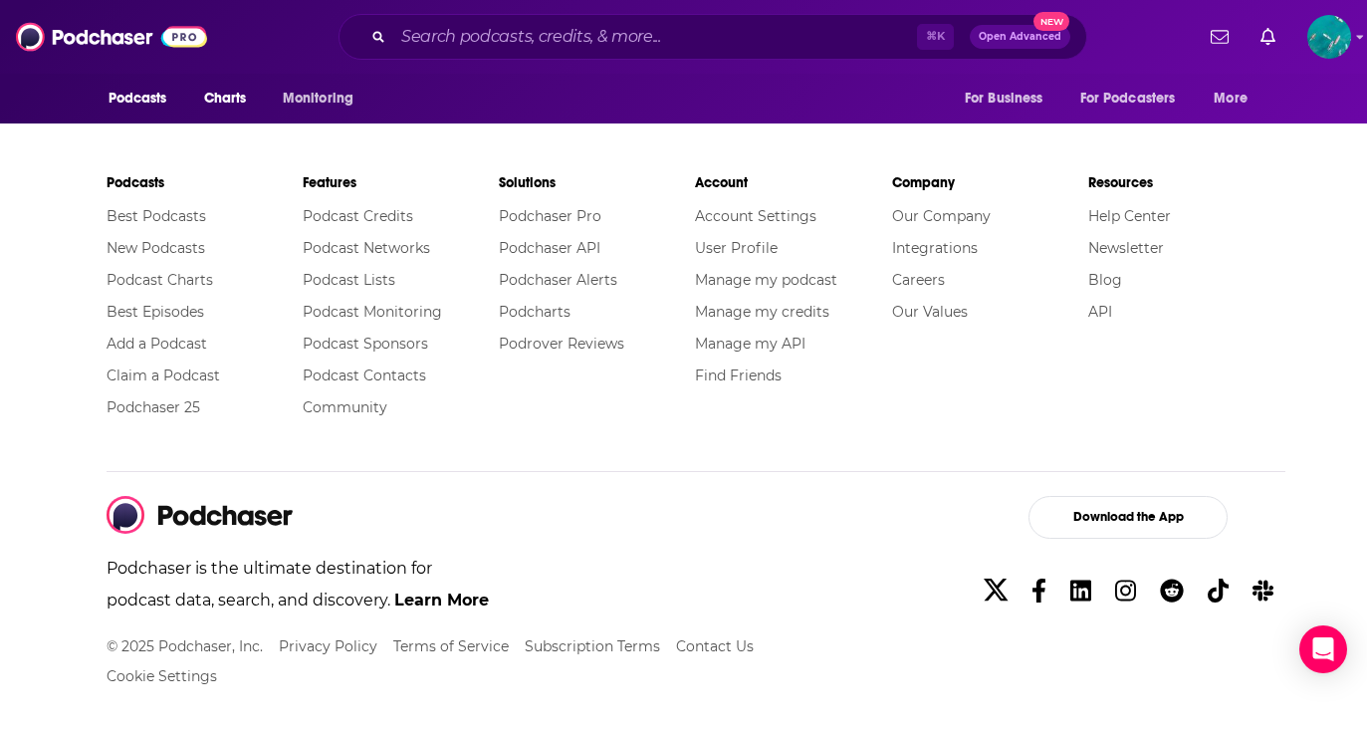
scroll to position [3109, 0]
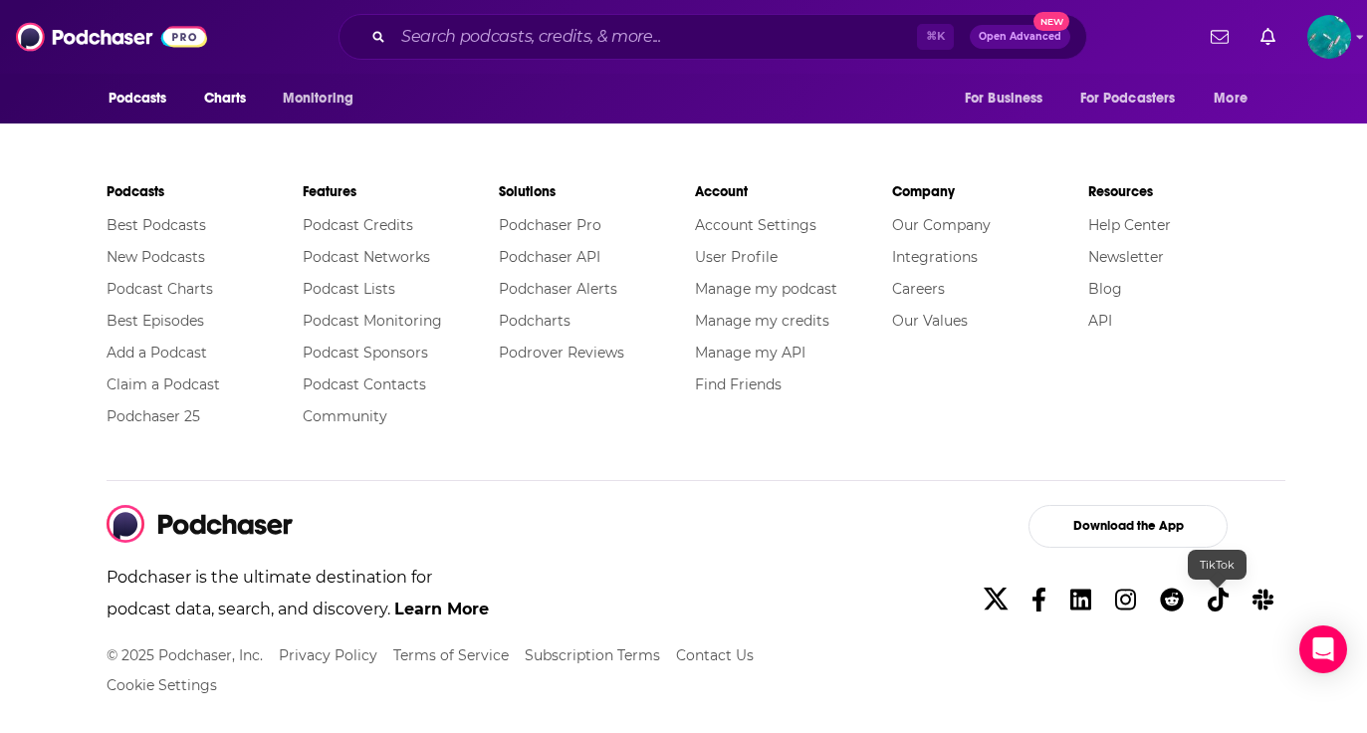
click at [1210, 603] on icon at bounding box center [1218, 599] width 21 height 24
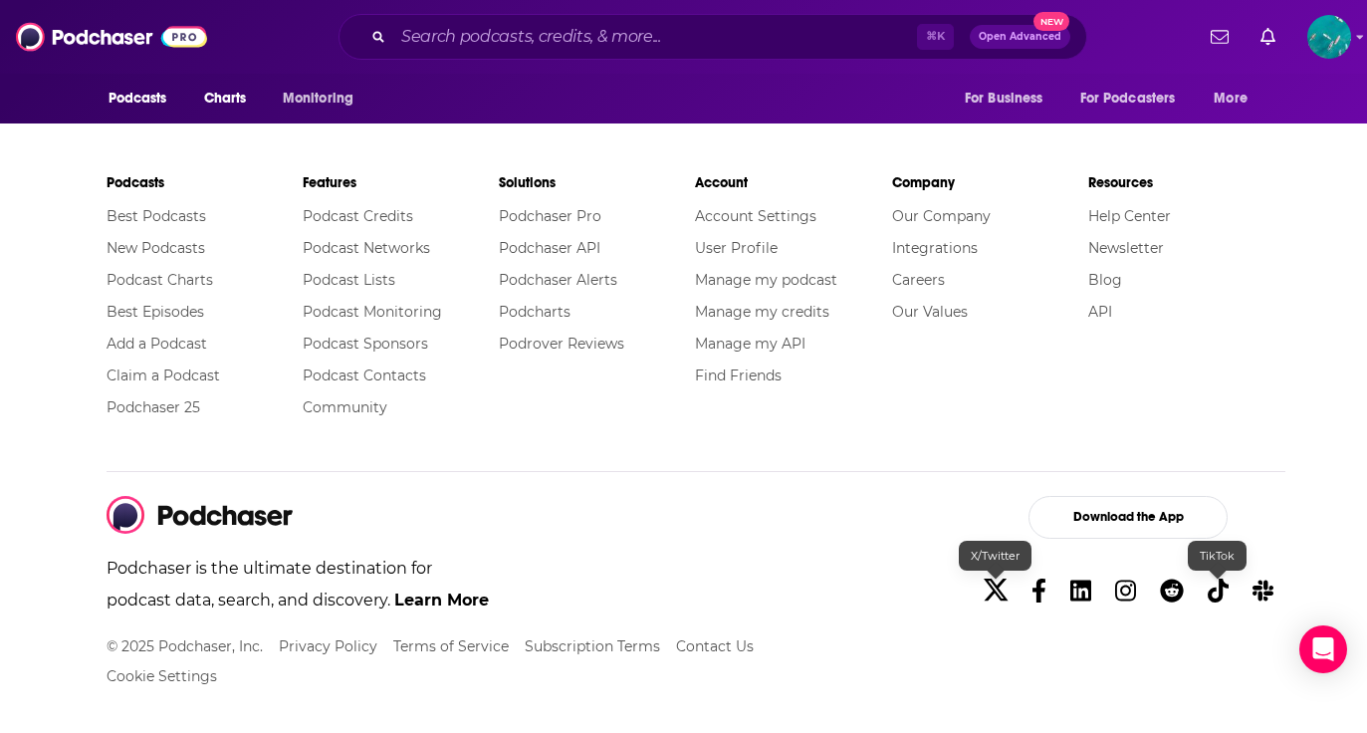
scroll to position [3118, 0]
click at [1271, 591] on icon at bounding box center [1263, 590] width 21 height 21
